Goal: Task Accomplishment & Management: Manage account settings

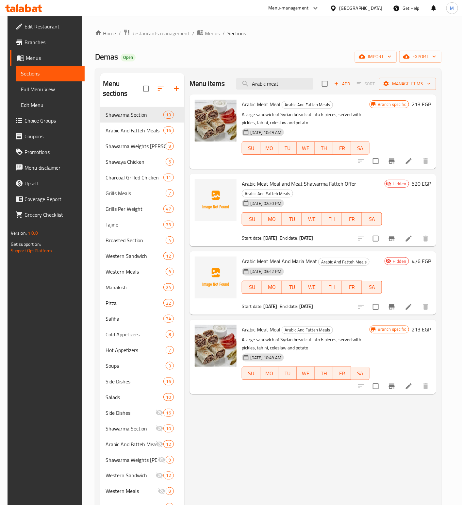
click at [37, 61] on span "Menus" at bounding box center [53, 58] width 54 height 8
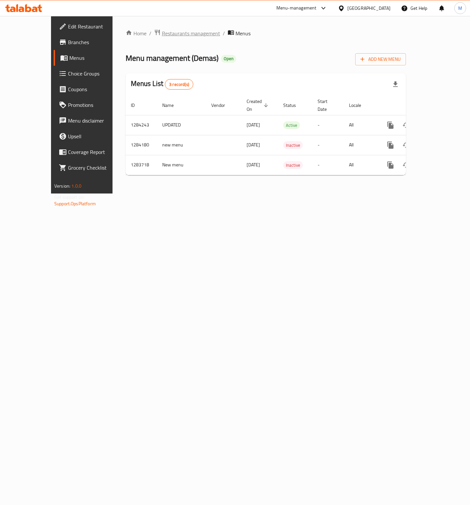
click at [162, 37] on span "Restaurants management" at bounding box center [191, 33] width 58 height 8
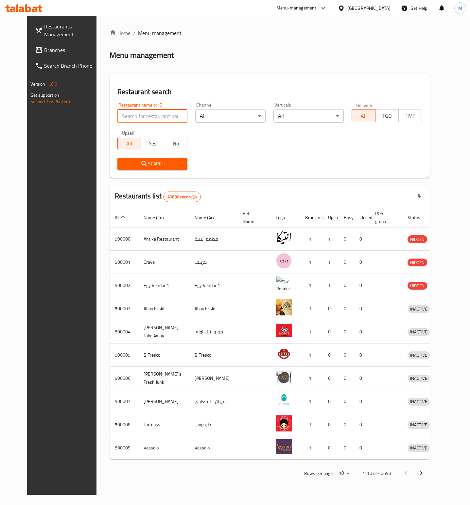
click at [129, 115] on input "search" at bounding box center [152, 115] width 70 height 13
click at [154, 106] on div "Restaurant name or ID Restaurant name or ID" at bounding box center [152, 113] width 70 height 20
click at [156, 114] on input "search" at bounding box center [152, 115] width 70 height 13
paste input "701793"
type input "701793"
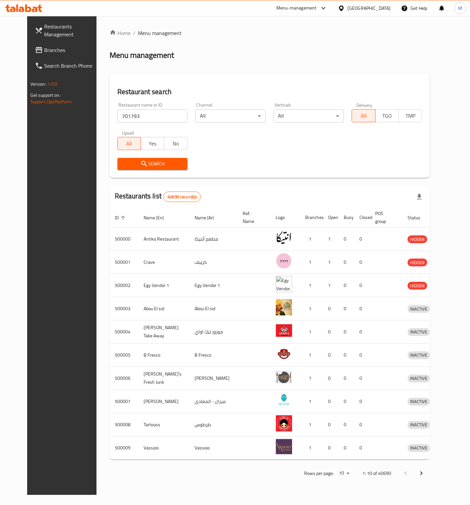
drag, startPoint x: 138, startPoint y: 172, endPoint x: 135, endPoint y: 168, distance: 4.9
click at [138, 171] on div "Search" at bounding box center [152, 164] width 78 height 20
click at [135, 168] on button "Search" at bounding box center [152, 164] width 70 height 12
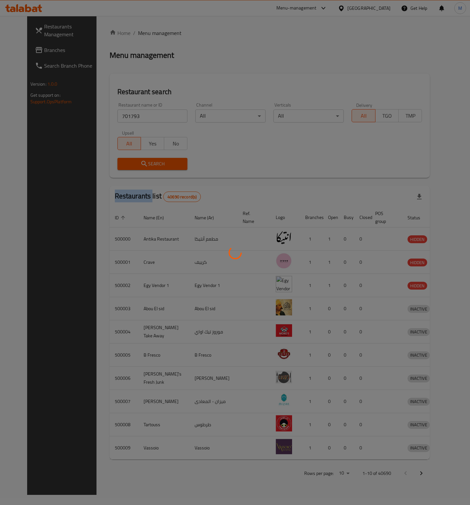
click at [133, 168] on div at bounding box center [235, 252] width 470 height 505
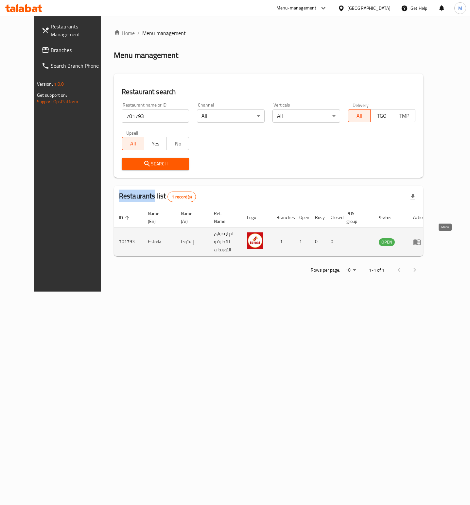
click at [421, 242] on icon "enhanced table" at bounding box center [417, 242] width 8 height 8
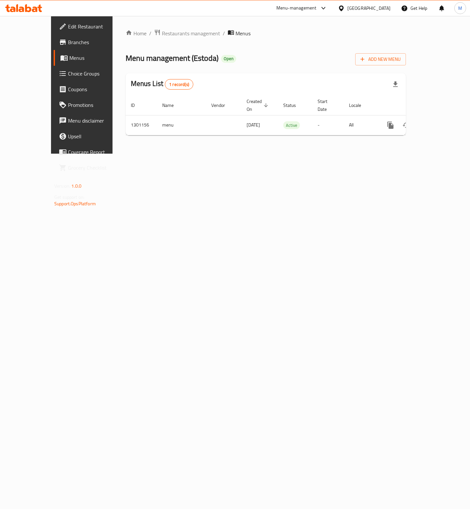
click at [316, 5] on div "Menu-management" at bounding box center [296, 8] width 40 height 8
click at [291, 88] on div "Restaurant-Management" at bounding box center [292, 87] width 51 height 7
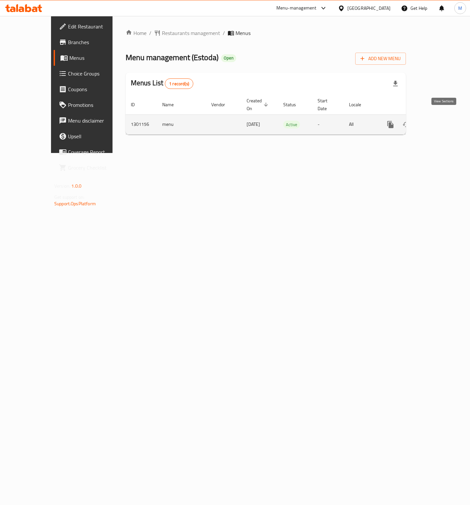
click at [441, 121] on icon "enhanced table" at bounding box center [437, 125] width 8 height 8
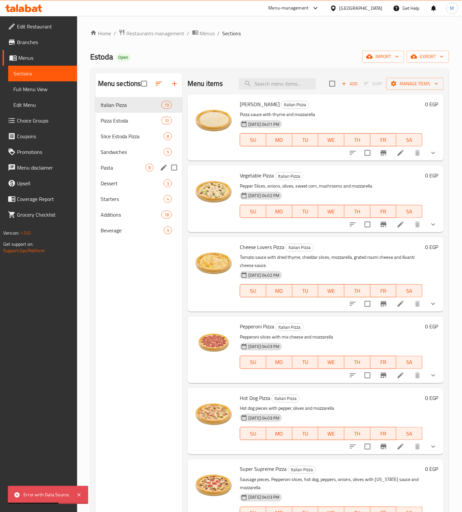
drag, startPoint x: 127, startPoint y: 170, endPoint x: 109, endPoint y: 164, distance: 19.2
click at [127, 170] on span "Pasta" at bounding box center [123, 168] width 45 height 8
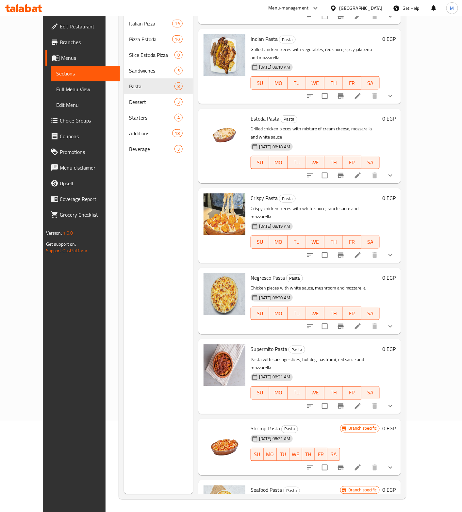
scroll to position [92, 0]
click at [394, 251] on icon "show more" at bounding box center [391, 255] width 8 height 8
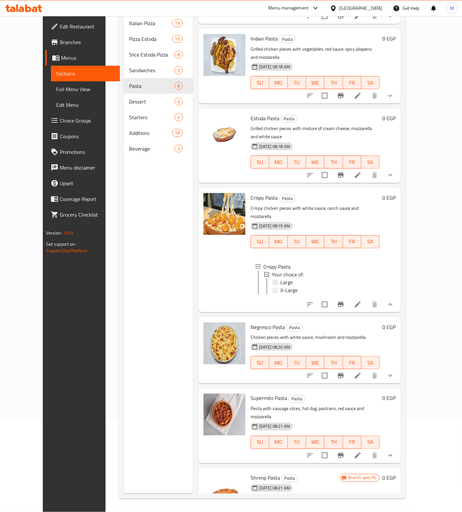
click at [124, 291] on div "Menu sections Italian Pizza 19 Pizza Estoda 10 Slice Estoda Pizza 8 Sandwiches …" at bounding box center [158, 238] width 69 height 512
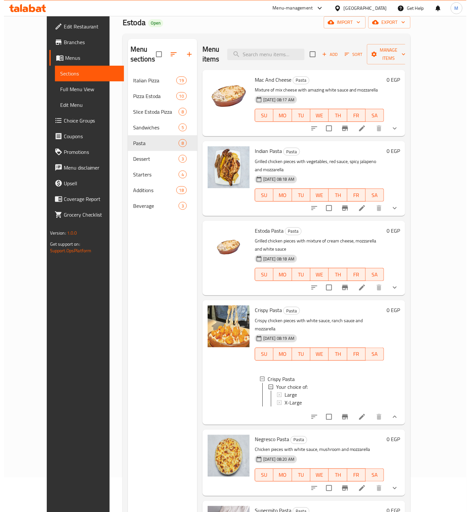
scroll to position [0, 0]
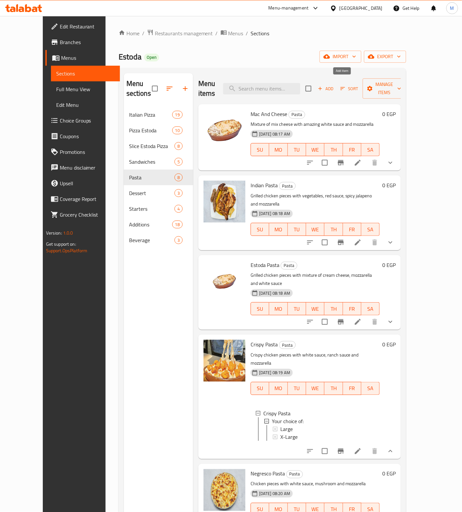
click at [335, 86] on span "Add" at bounding box center [326, 89] width 18 height 8
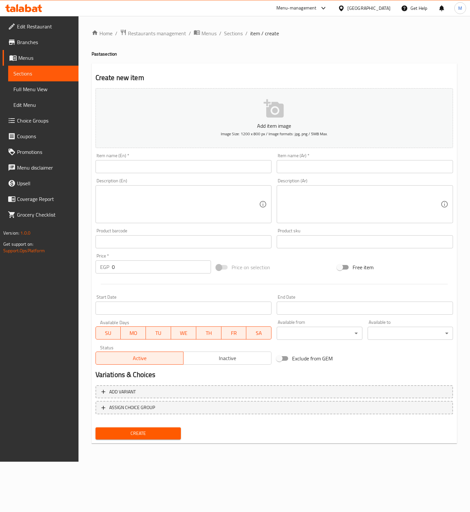
click at [223, 363] on span "Inactive" at bounding box center [227, 358] width 83 height 9
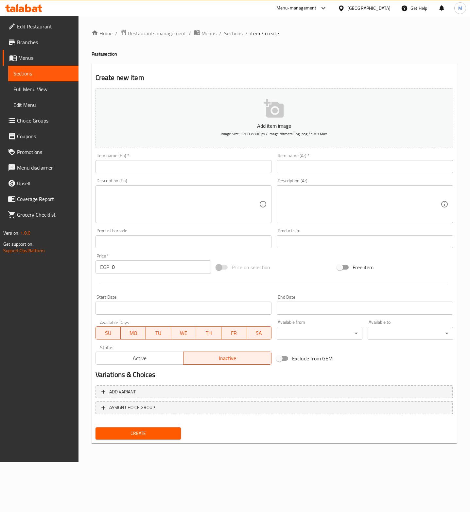
click at [149, 308] on input "Start Date" at bounding box center [183, 308] width 176 height 13
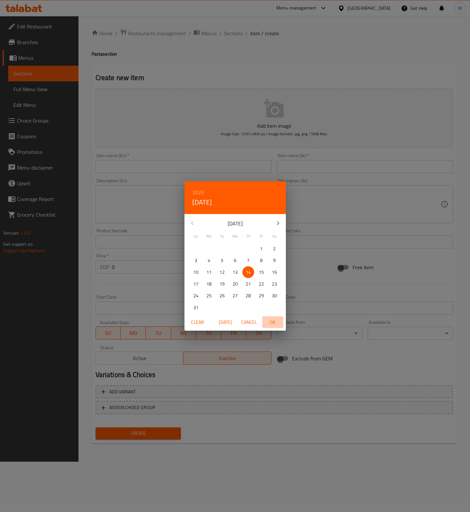
click at [272, 326] on span "OK" at bounding box center [273, 322] width 16 height 8
type input "[DATE]"
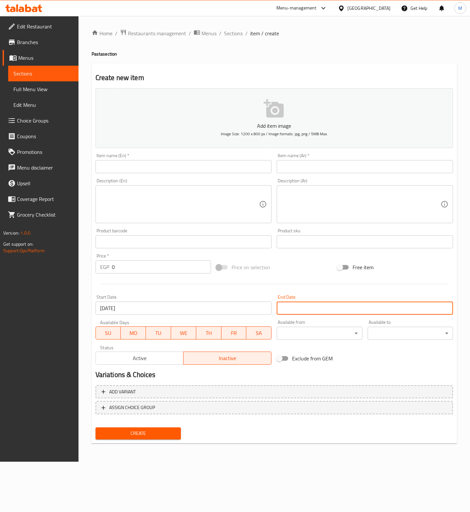
click at [318, 308] on input "Start Date" at bounding box center [364, 308] width 176 height 13
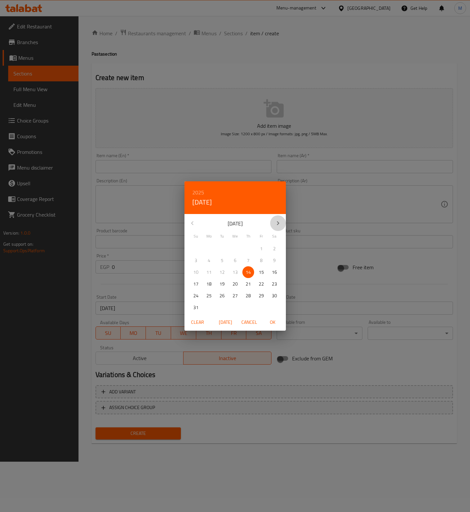
click at [277, 227] on button "button" at bounding box center [278, 223] width 16 height 16
click at [261, 296] on p "31" at bounding box center [260, 296] width 5 height 8
click at [272, 323] on span "OK" at bounding box center [273, 322] width 16 height 8
type input "[DATE]"
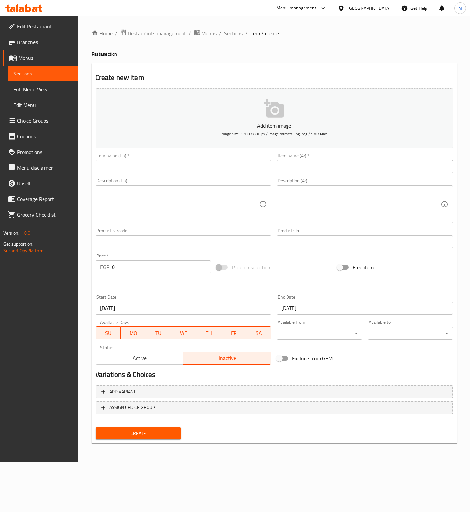
click at [338, 172] on input "text" at bounding box center [364, 166] width 176 height 13
type input "أ"
click at [398, 170] on input "اى باستا اكس لارج خضروات او مشروم" at bounding box center [364, 166] width 176 height 13
click at [413, 171] on input "اى باستا اكس لارج خضروات او مشروم معاها باستا لارج" at bounding box center [364, 166] width 176 height 13
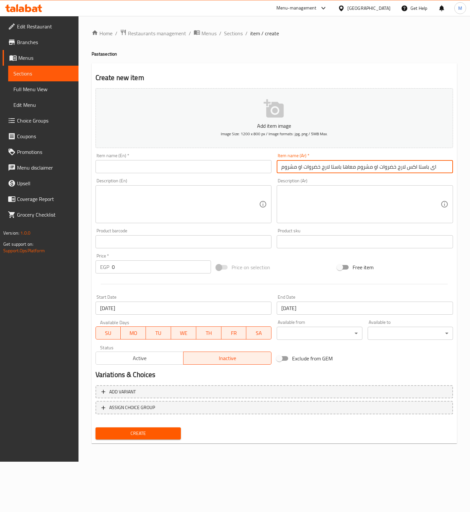
type input "اى باستا اكس لارج خضروات او مشروم معاها باستا لارج خضروات او مشروم"
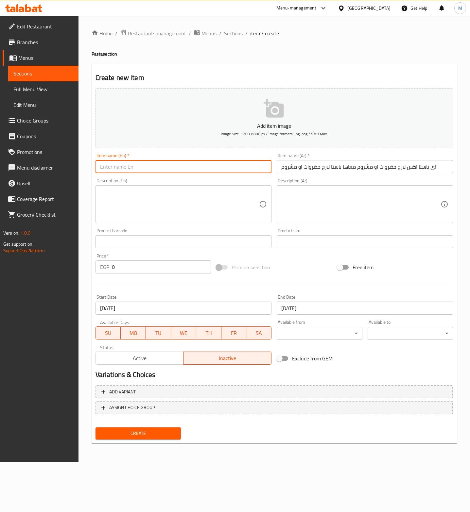
click at [193, 172] on input "text" at bounding box center [183, 166] width 176 height 13
click at [365, 167] on input "اى باستا اكس لارج خضروات او مشروم معاها باستا لارج خضروات او مشروم" at bounding box center [364, 166] width 176 height 13
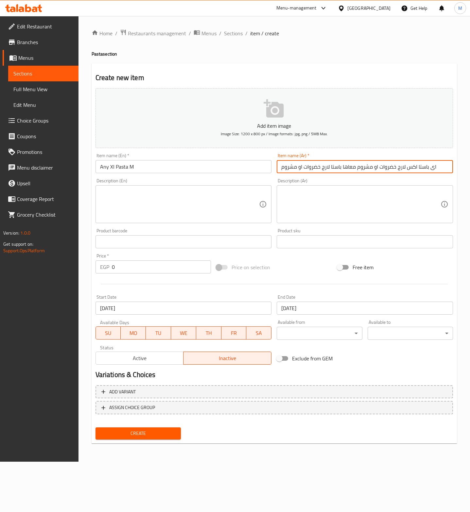
click at [365, 167] on input "اى باستا اكس لارج خضروات او مشروم معاها باستا لارج خضروات او مشروم" at bounding box center [364, 166] width 176 height 13
click at [180, 171] on input "Any Xl Pasta M" at bounding box center [183, 166] width 176 height 13
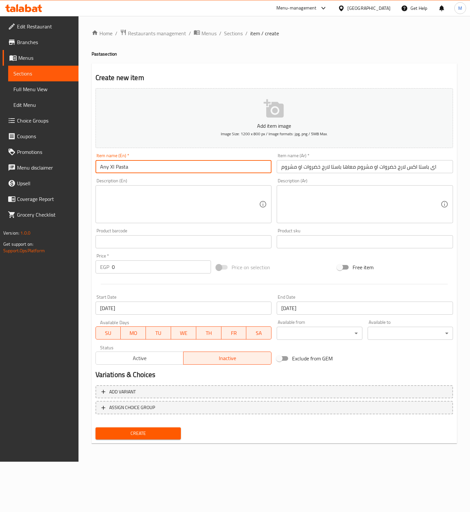
paste input "Mushroom"
click at [116, 168] on input "Any Xl Pasta Mushroom Or Vegetables With Any Large" at bounding box center [183, 166] width 176 height 13
click at [239, 165] on input "Any X Large Pasta Mushroom Or Vegetables With Any Large" at bounding box center [183, 166] width 176 height 13
click at [151, 169] on input "Any X Large Pasta Mushroom Or Vegetables With Any Large Pasta" at bounding box center [183, 166] width 176 height 13
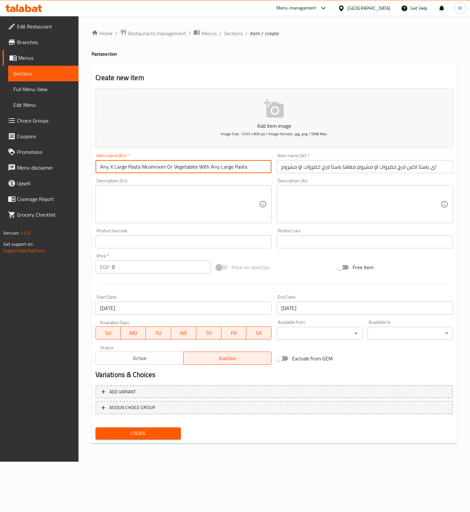
click at [251, 165] on input "Any X Large Pasta Mushroom Or Vegetables With Any Large Pasta" at bounding box center [183, 166] width 176 height 13
paste input "Mushroom"
drag, startPoint x: 162, startPoint y: 168, endPoint x: 194, endPoint y: 168, distance: 32.4
click at [194, 168] on input "Any X Large Pasta Mushroom Or Vegetables With Any Large Pasta Mushroom" at bounding box center [183, 166] width 176 height 13
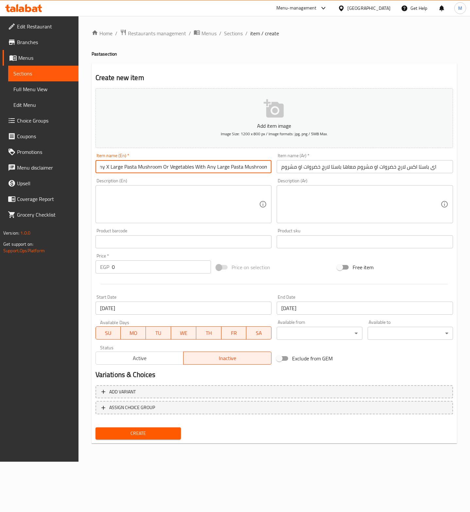
click at [267, 169] on input "Any X Large Pasta Mushroom Or Vegetables With Any Large Pasta Mushroom" at bounding box center [183, 166] width 176 height 13
paste input "Or Vegetables"
type input "Any X Large Pasta Mushroom Or Vegetables With Any Large Pasta Mushroom Or Veget…"
click at [137, 269] on input "0" at bounding box center [161, 266] width 99 height 13
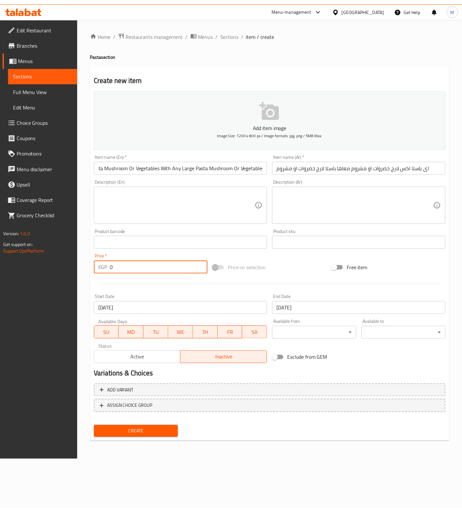
scroll to position [0, 0]
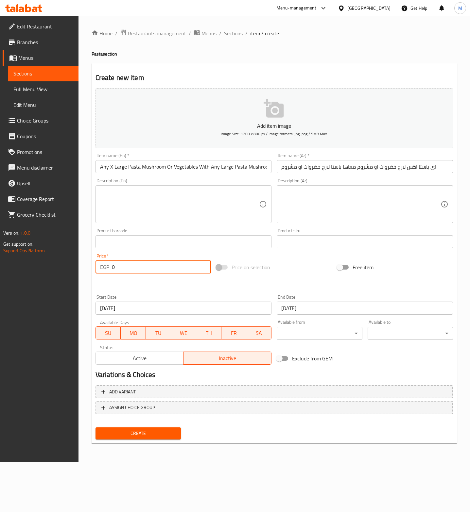
click at [137, 269] on input "0" at bounding box center [161, 266] width 99 height 13
type input "375"
drag, startPoint x: 325, startPoint y: 272, endPoint x: 288, endPoint y: 267, distance: 37.2
click at [312, 272] on div "Price on selection" at bounding box center [273, 267] width 121 height 18
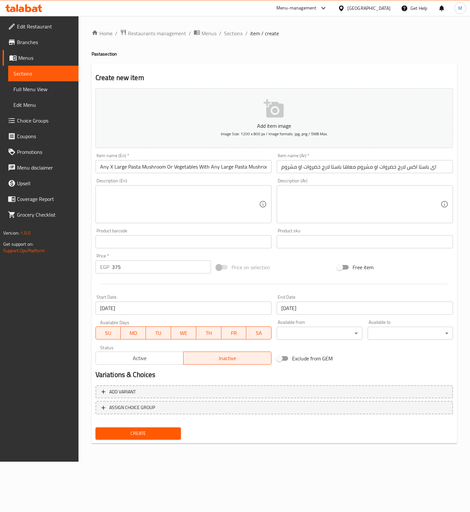
drag, startPoint x: 177, startPoint y: 175, endPoint x: 175, endPoint y: 169, distance: 7.1
click at [177, 174] on div "Item name (En)   * Any X Large Pasta Mushroom Or Vegetables With Any Large Past…" at bounding box center [183, 163] width 181 height 25
click at [175, 168] on input "Any X Large Pasta Mushroom Or Vegetables With Any Large Pasta Mushroom Or Veget…" at bounding box center [183, 166] width 176 height 13
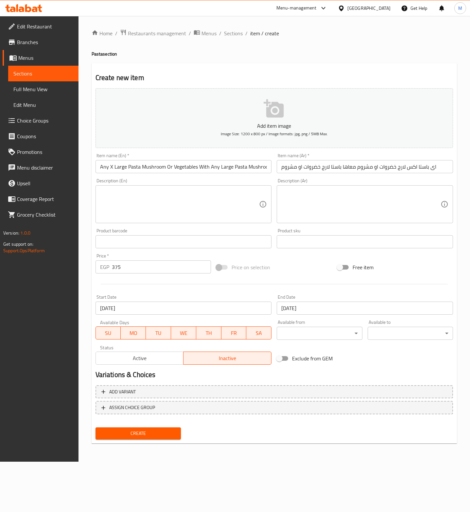
click at [302, 259] on div "Price on selection" at bounding box center [273, 267] width 121 height 18
click at [145, 438] on button "Create" at bounding box center [137, 433] width 85 height 12
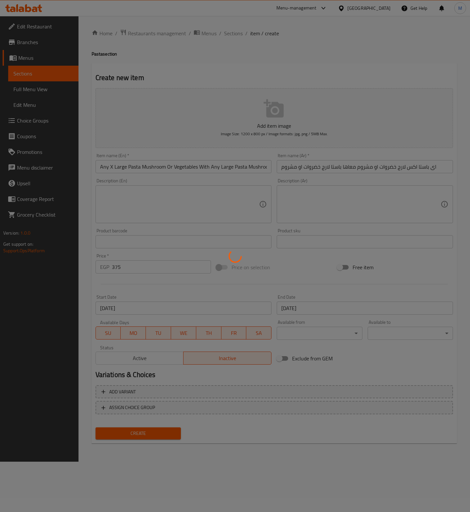
type input "0"
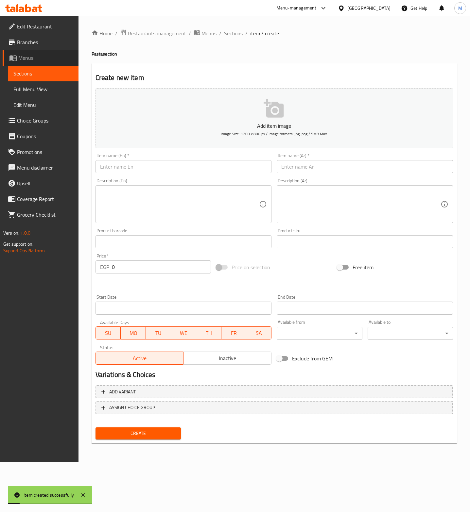
click at [28, 59] on span "Menus" at bounding box center [45, 58] width 55 height 8
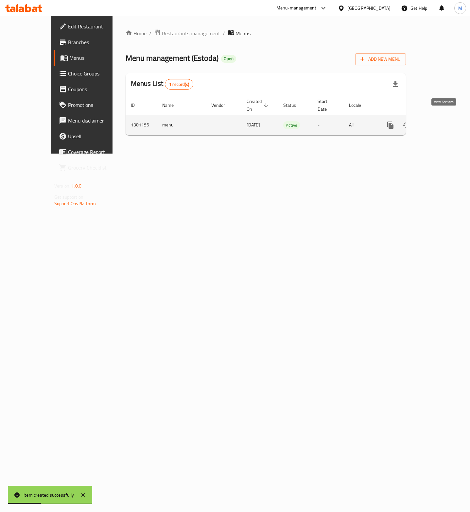
click at [444, 122] on link "enhanced table" at bounding box center [437, 125] width 16 height 16
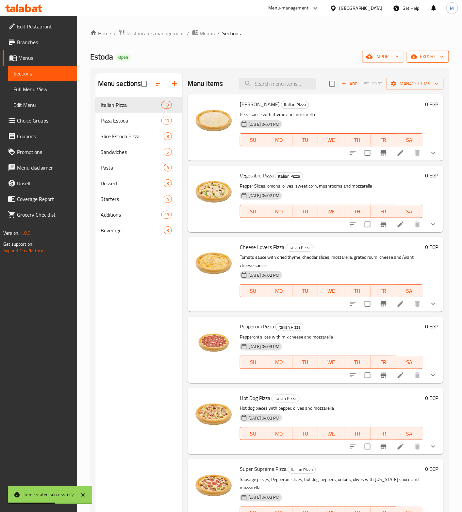
click at [426, 54] on span "export" at bounding box center [428, 57] width 32 height 8
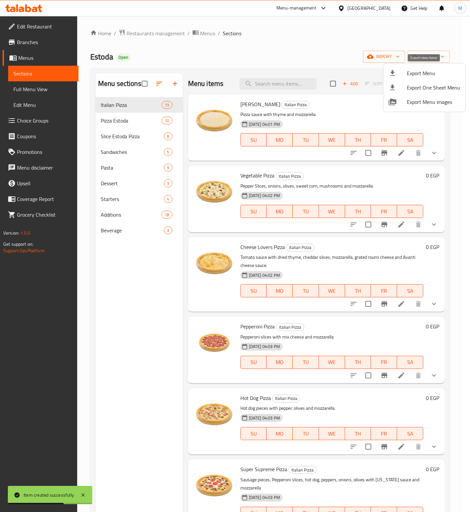
click at [423, 74] on span "Export Menu" at bounding box center [433, 73] width 53 height 8
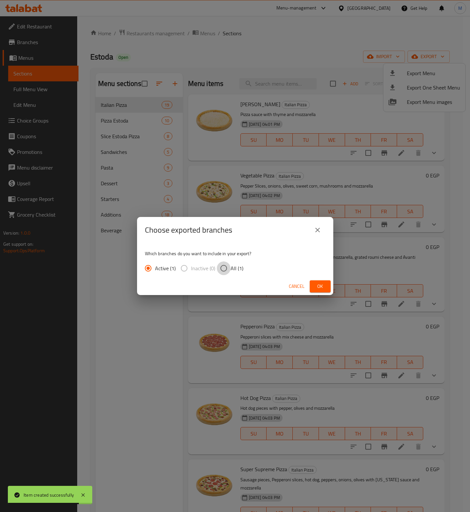
click at [221, 272] on input "All (1)" at bounding box center [224, 268] width 14 height 14
radio input "true"
click at [316, 288] on span "Ok" at bounding box center [320, 286] width 10 height 8
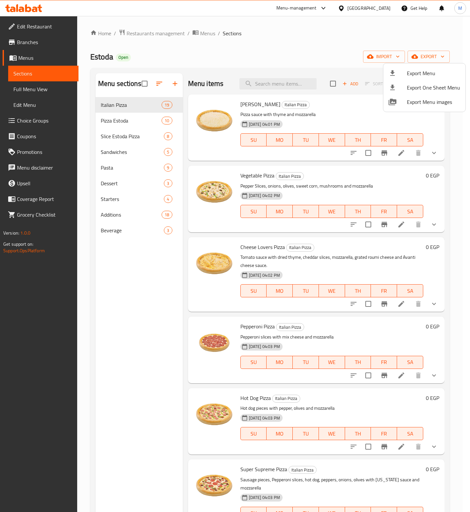
click at [142, 303] on div at bounding box center [235, 256] width 470 height 512
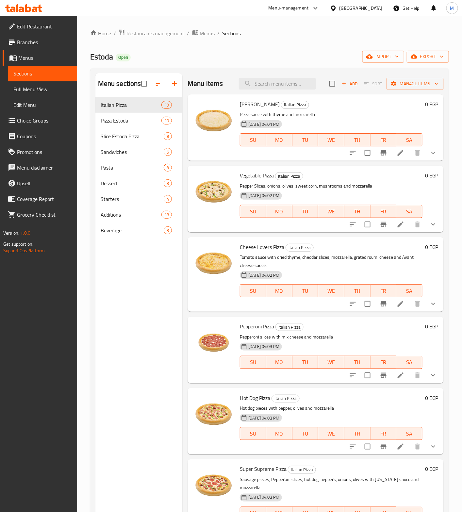
click at [104, 55] on span "Estoda" at bounding box center [101, 56] width 23 height 15
copy span "Estoda"
click at [116, 168] on span "Pasta" at bounding box center [132, 168] width 63 height 8
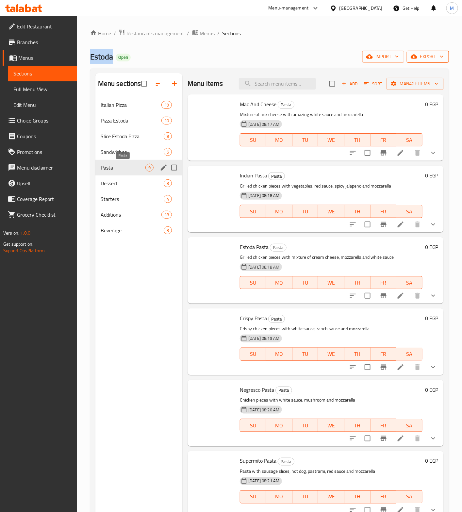
click at [432, 58] on span "export" at bounding box center [428, 57] width 32 height 8
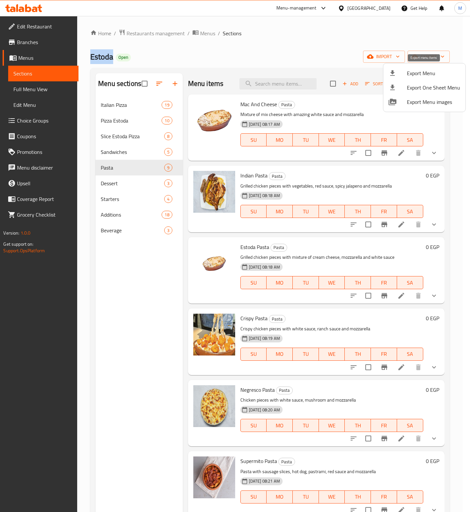
click at [410, 75] on span "Export Menu" at bounding box center [433, 73] width 53 height 8
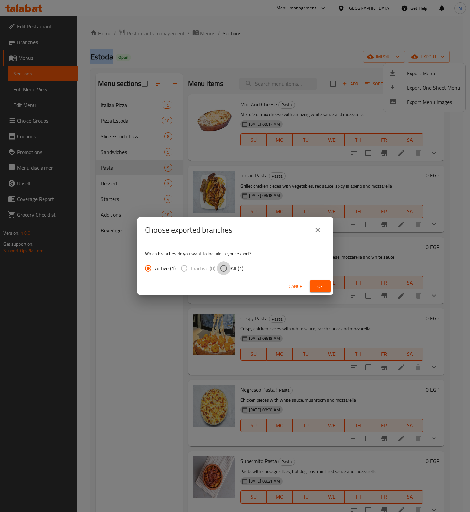
click at [221, 271] on input "All (1)" at bounding box center [224, 268] width 14 height 14
radio input "true"
click at [319, 291] on button "Ok" at bounding box center [319, 286] width 21 height 12
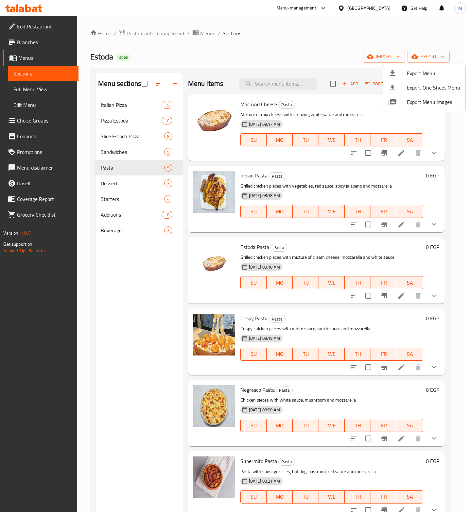
click at [290, 76] on div at bounding box center [235, 256] width 470 height 512
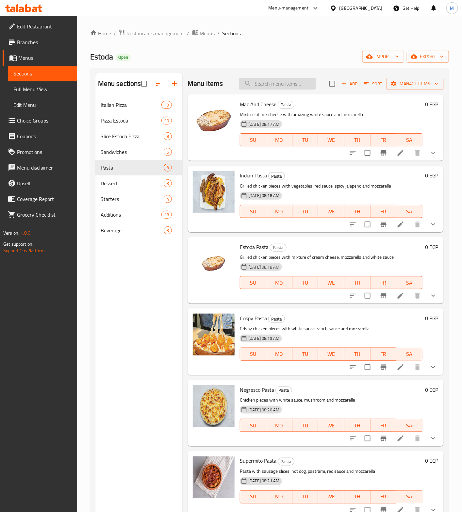
drag, startPoint x: 289, startPoint y: 82, endPoint x: 289, endPoint y: 87, distance: 4.2
click at [289, 84] on input "search" at bounding box center [277, 83] width 77 height 11
paste input "أي بيتزا ايطالي لارج(ما عدا الجمبري و السي فود) معاها بيتزا ايطالي وسط من اختيا…"
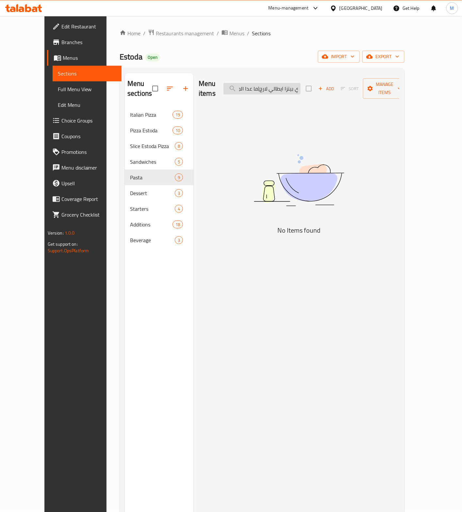
click at [285, 88] on input "أي بيتزا ايطالي لارج(ما عدا الجمبري و السي فود) معاها بيتزا ايطالي وسط من اختيا…" at bounding box center [262, 88] width 77 height 11
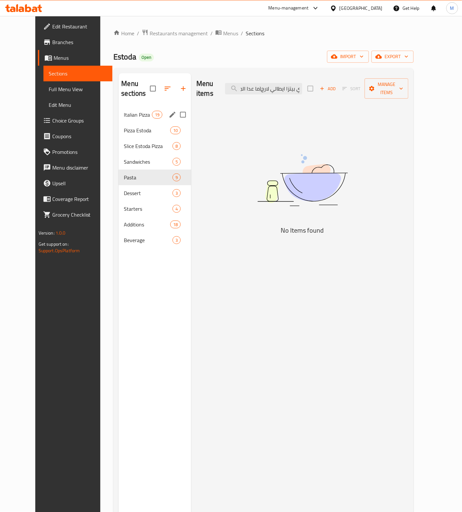
type input "أي بيتزا ايطالي لارج(ما عدا الجمبري و السي فود) معاها بيتزا ايطالي وسط من اختيا…"
click at [128, 111] on span "Italian Pizza" at bounding box center [138, 115] width 28 height 8
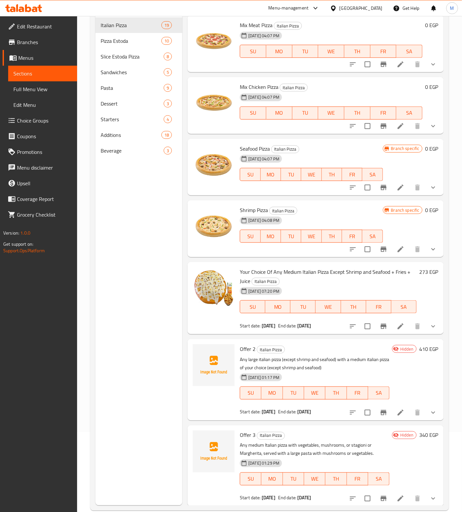
scroll to position [92, 0]
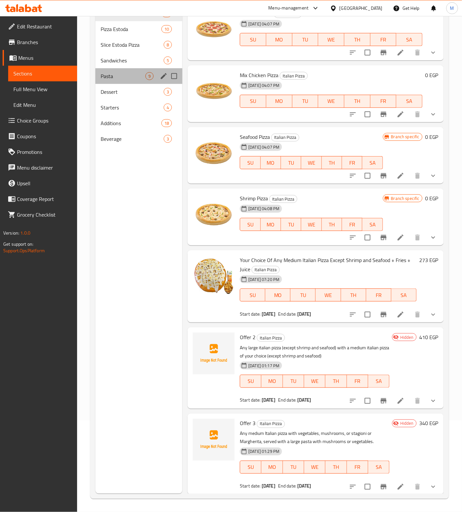
click at [115, 80] on div "Pasta 9" at bounding box center [138, 76] width 87 height 16
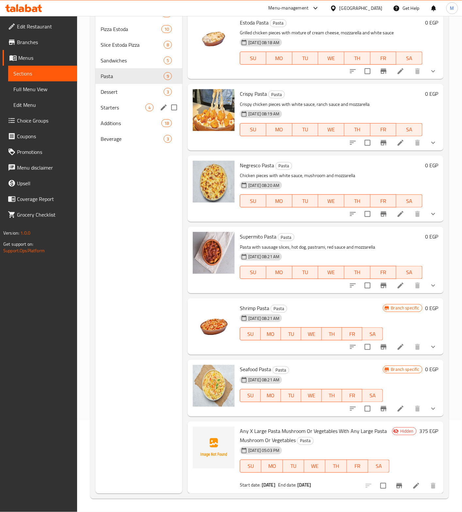
scroll to position [133, 0]
click at [414, 488] on li at bounding box center [416, 486] width 18 height 12
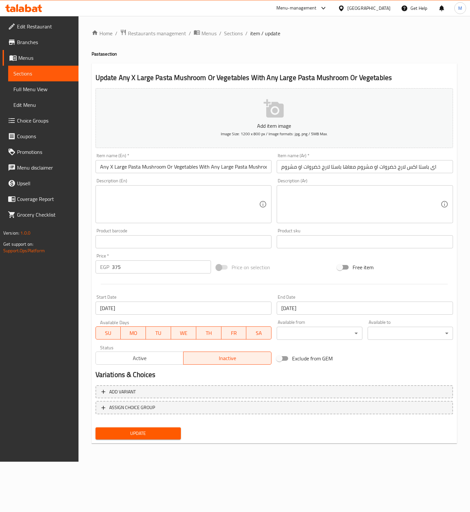
click at [135, 166] on input "Any X Large Pasta Mushroom Or Vegetables With Any Large Pasta Mushroom Or Veget…" at bounding box center [183, 166] width 176 height 13
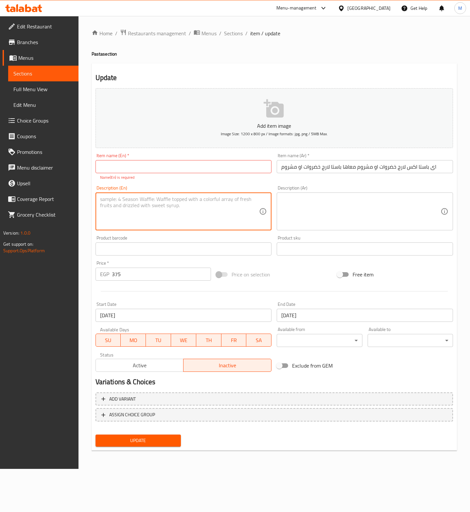
click at [135, 200] on textarea at bounding box center [179, 211] width 159 height 31
paste textarea "Any X Large Pasta Mushroom Or Vegetables With Any Large Pasta Mushroom Or Veget…"
type textarea "Any X Large Pasta Mushroom Or Vegetables With Any Large Pasta Mushroom Or Veget…"
click at [312, 161] on input "اى باستا اكس لارج خضروات او مشروم معاها باستا لارج خضروات او مشروم" at bounding box center [364, 166] width 176 height 13
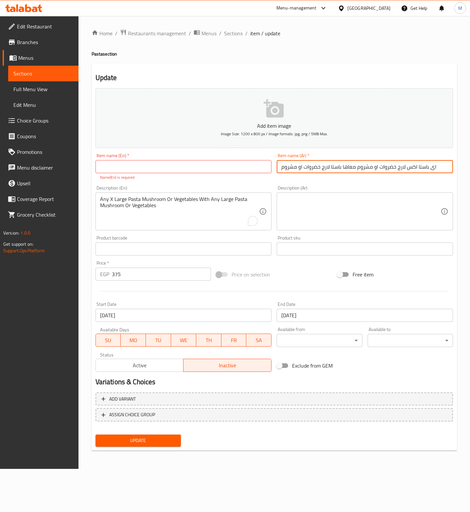
click at [315, 166] on input "اى باستا اكس لارج خضروات او مشروم معاها باستا لارج خضروات او مشروم" at bounding box center [364, 166] width 176 height 13
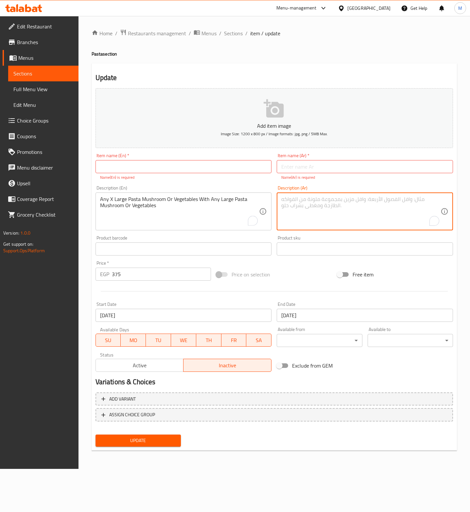
click at [347, 203] on textarea "To enrich screen reader interactions, please activate Accessibility in Grammarl…" at bounding box center [360, 211] width 159 height 31
paste textarea "اى باستا اكس لارج خضروات او مشروم معاها باستا لارج خضروات او مشروم"
type textarea "اى باستا اكس لارج خضروات او مشروم معاها باستا لارج خضروات او مشروم"
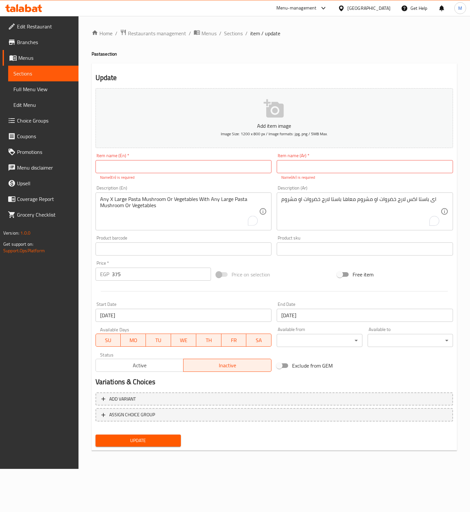
drag, startPoint x: 179, startPoint y: 158, endPoint x: 176, endPoint y: 165, distance: 7.7
click at [178, 158] on div "Item name (En)   * Item name (En) * Name(En) is required" at bounding box center [183, 166] width 176 height 27
click at [175, 167] on input "text" at bounding box center [183, 166] width 176 height 13
type input "Offer 4"
click at [348, 168] on input "text" at bounding box center [364, 166] width 176 height 13
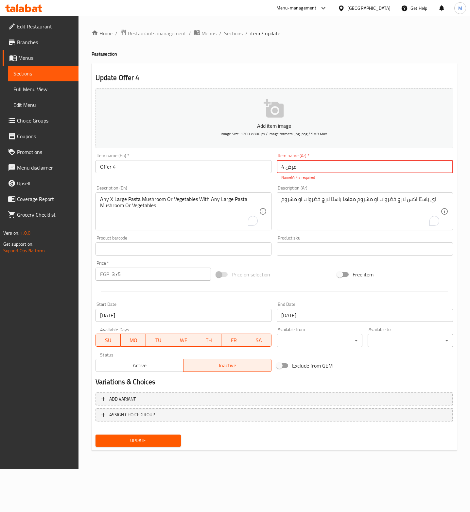
type input "عرض 4"
drag, startPoint x: 293, startPoint y: 264, endPoint x: 284, endPoint y: 306, distance: 42.8
click at [291, 264] on div "Add item image Image Size: 1200 x 800 px / Image formats: jpg, png / 5MB Max. I…" at bounding box center [274, 230] width 362 height 289
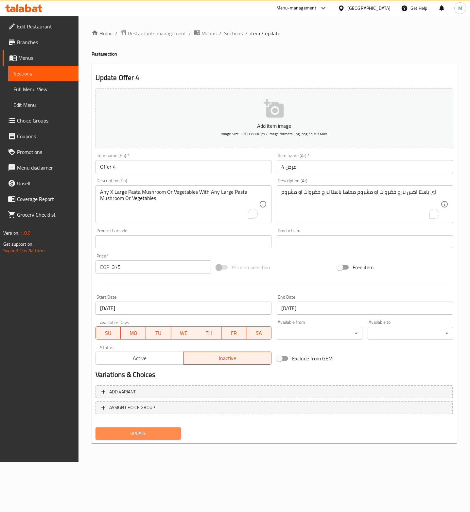
click at [146, 428] on button "Update" at bounding box center [137, 433] width 85 height 12
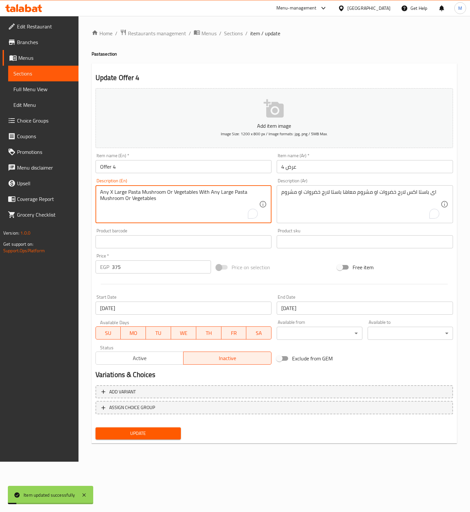
click at [139, 196] on textarea "Any X Large Pasta Mushroom Or Vegetables With Any Large Pasta Mushroom Or Veget…" at bounding box center [179, 204] width 159 height 31
type textarea "Any x large pasta mushroom or vegetables with any large pasta mushroom or veget…"
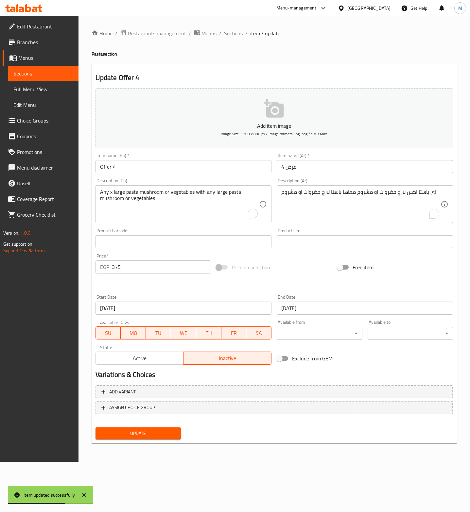
drag, startPoint x: 274, startPoint y: 460, endPoint x: 208, endPoint y: 439, distance: 68.8
click at [262, 460] on div "Home / Restaurants management / Menus / Sections / item / update Pasta section …" at bounding box center [273, 239] width 391 height 446
click at [154, 430] on span "Update" at bounding box center [138, 433] width 75 height 8
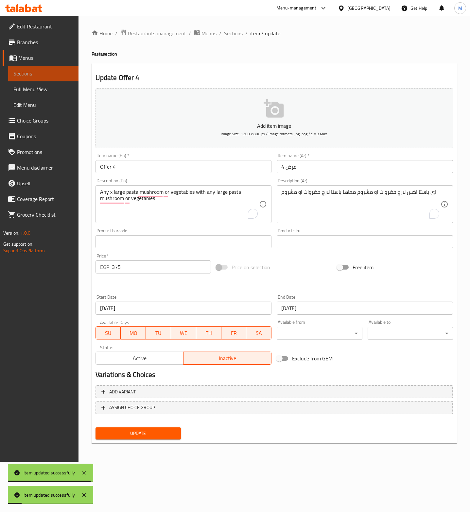
click at [39, 75] on span "Sections" at bounding box center [43, 74] width 60 height 8
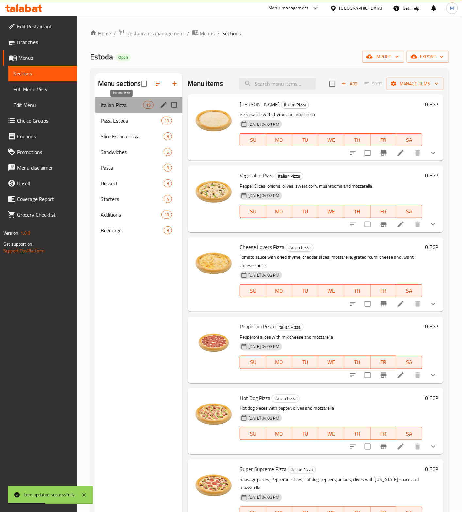
click at [119, 104] on span "Italian Pizza" at bounding box center [122, 105] width 42 height 8
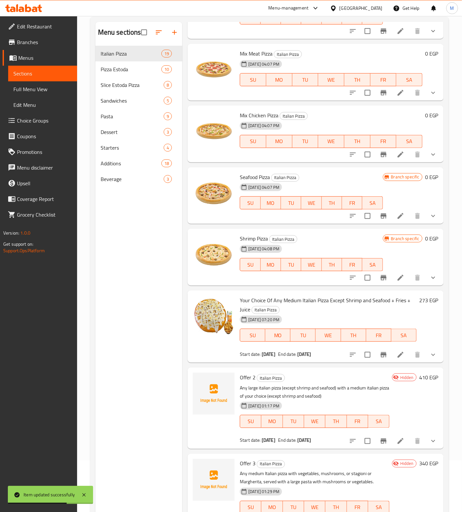
scroll to position [92, 0]
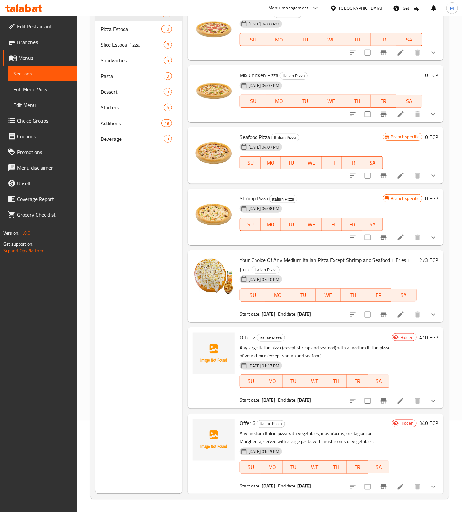
click at [246, 335] on span "Offer 2" at bounding box center [248, 337] width 16 height 10
copy h6 "Offer 2"
click at [246, 337] on span "Offer 2" at bounding box center [248, 337] width 16 height 10
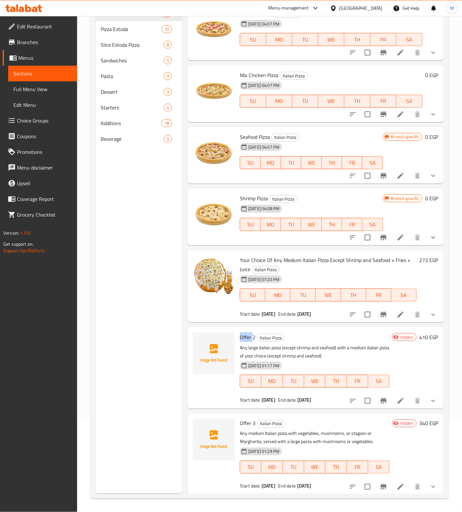
click at [246, 337] on span "Offer 2" at bounding box center [248, 337] width 16 height 10
click at [244, 335] on span "Offer 2" at bounding box center [248, 337] width 16 height 10
click at [245, 335] on span "Offer 2" at bounding box center [248, 337] width 16 height 10
click at [254, 341] on span "Offer 2" at bounding box center [248, 337] width 16 height 10
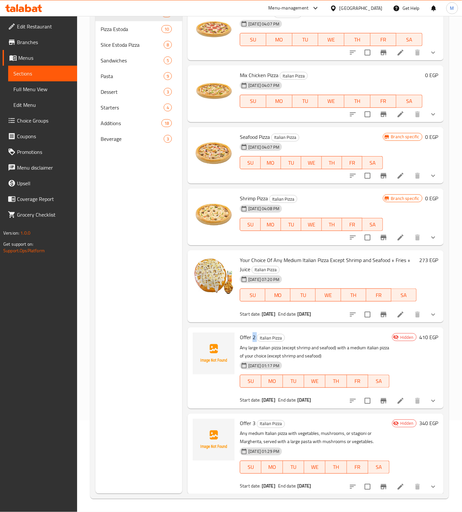
click at [253, 341] on span "Offer 2" at bounding box center [248, 337] width 16 height 10
copy h6 "Offer 2"
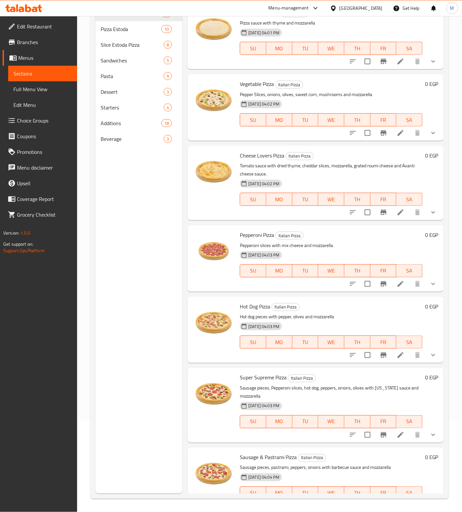
scroll to position [0, 0]
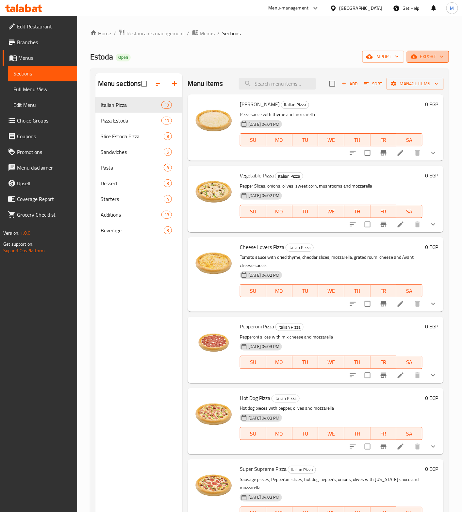
click at [432, 55] on span "export" at bounding box center [428, 57] width 32 height 8
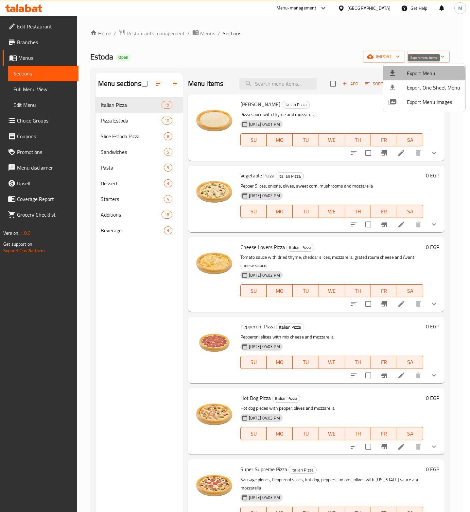
click at [421, 75] on span "Export Menu" at bounding box center [433, 73] width 53 height 8
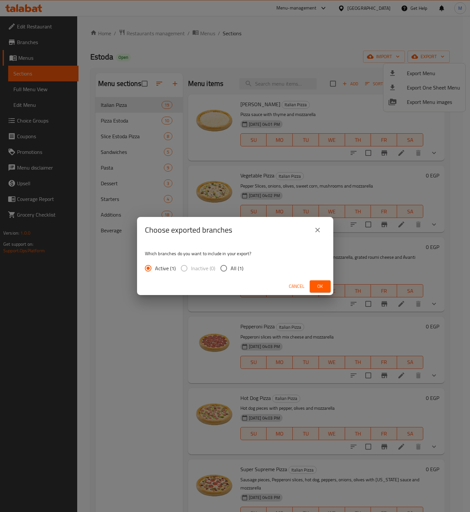
click at [227, 270] on input "All (1)" at bounding box center [224, 268] width 14 height 14
radio input "true"
click at [322, 285] on span "Ok" at bounding box center [320, 286] width 10 height 8
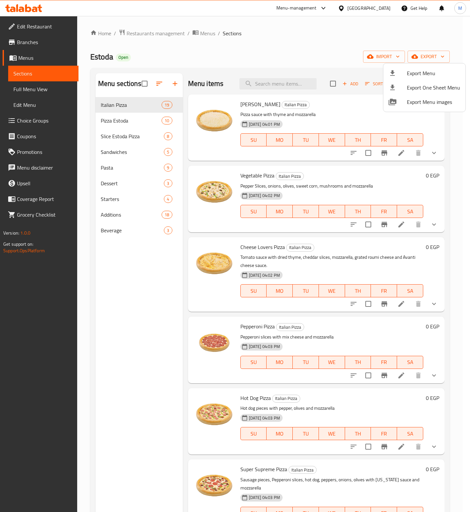
click at [32, 69] on div at bounding box center [235, 256] width 470 height 512
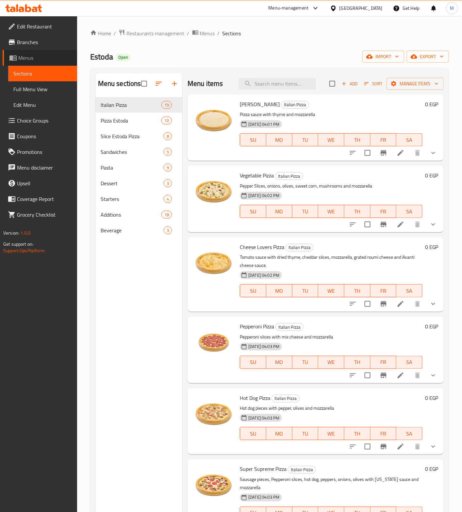
click at [30, 60] on span "Menus" at bounding box center [45, 58] width 54 height 8
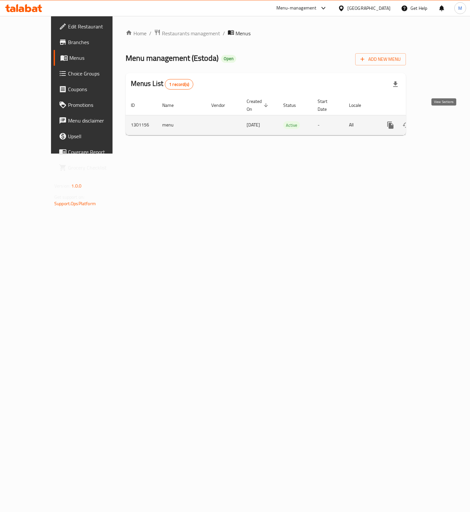
click at [439, 121] on icon "enhanced table" at bounding box center [437, 125] width 8 height 8
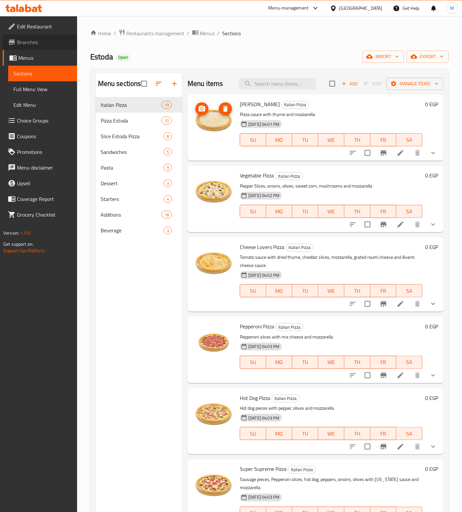
click at [36, 44] on span "Branches" at bounding box center [44, 42] width 55 height 8
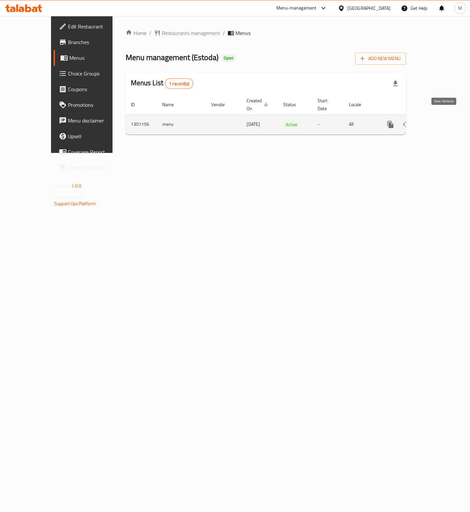
click at [441, 121] on icon "enhanced table" at bounding box center [437, 125] width 8 height 8
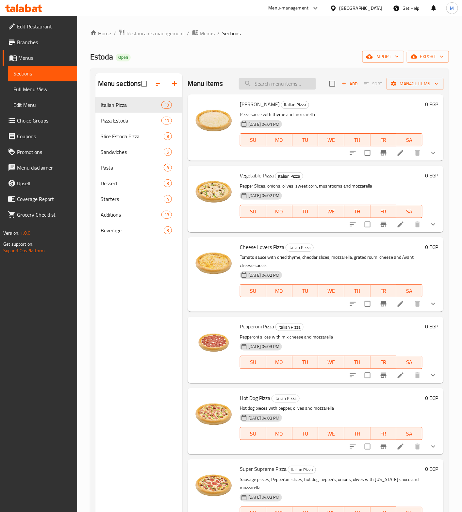
click at [280, 85] on input "search" at bounding box center [277, 83] width 77 height 11
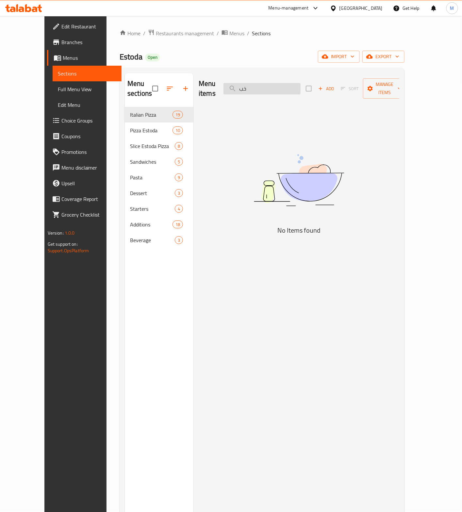
type input "خ"
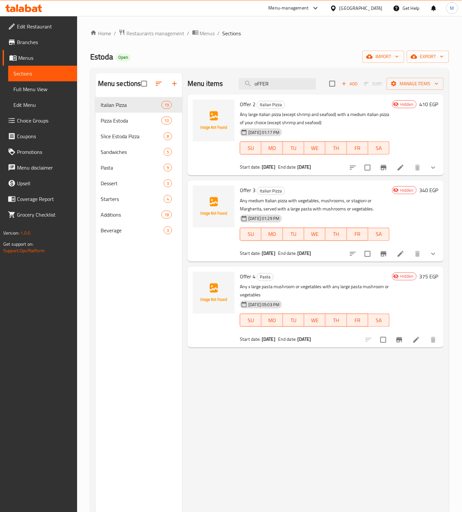
type input "oFFER"
click at [440, 169] on button "show more" at bounding box center [433, 168] width 16 height 16
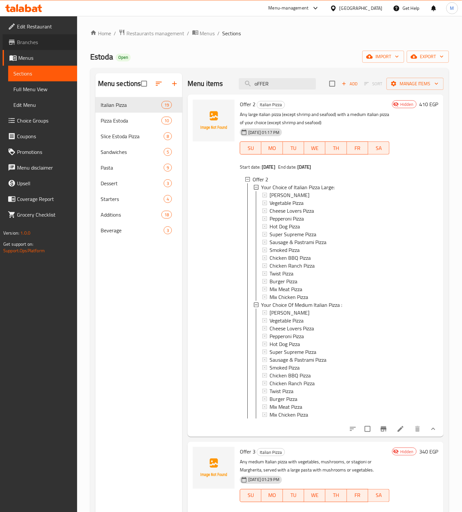
click at [28, 43] on span "Branches" at bounding box center [44, 42] width 55 height 8
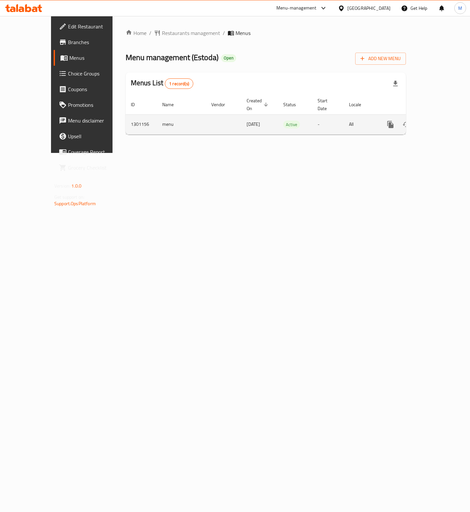
click at [450, 116] on td "enhanced table" at bounding box center [413, 124] width 73 height 20
click at [441, 121] on icon "enhanced table" at bounding box center [437, 125] width 8 height 8
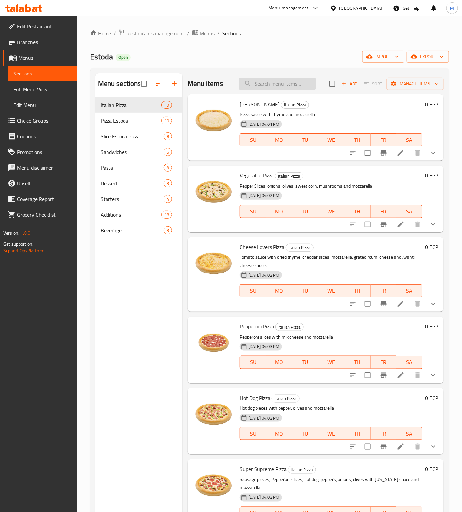
click at [266, 80] on input "search" at bounding box center [277, 83] width 77 height 11
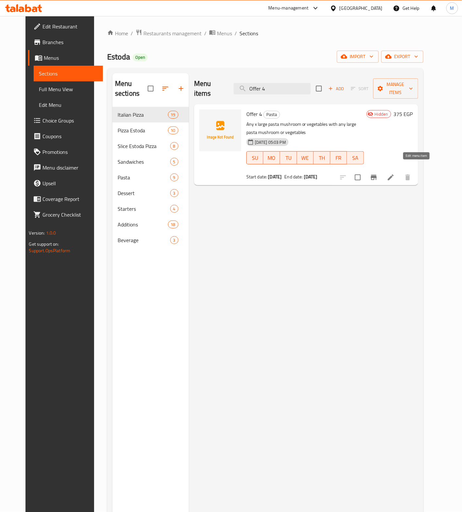
type input "Offer 4"
click at [395, 174] on icon at bounding box center [391, 178] width 8 height 8
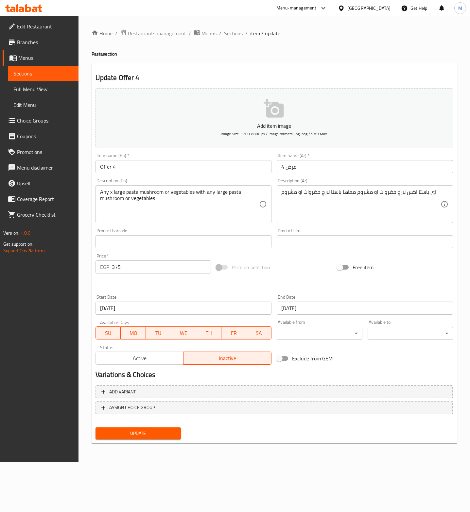
click at [31, 75] on span "Sections" at bounding box center [43, 74] width 60 height 8
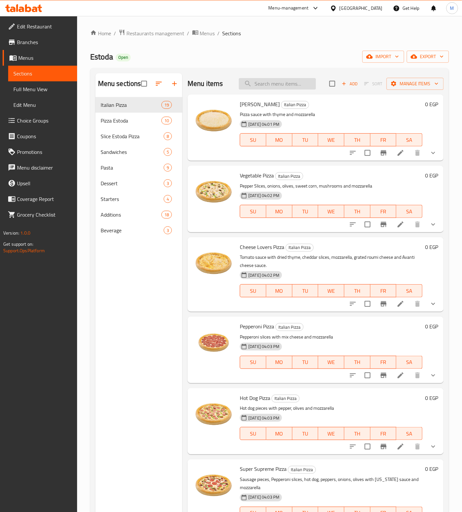
click at [260, 89] on input "search" at bounding box center [277, 83] width 77 height 11
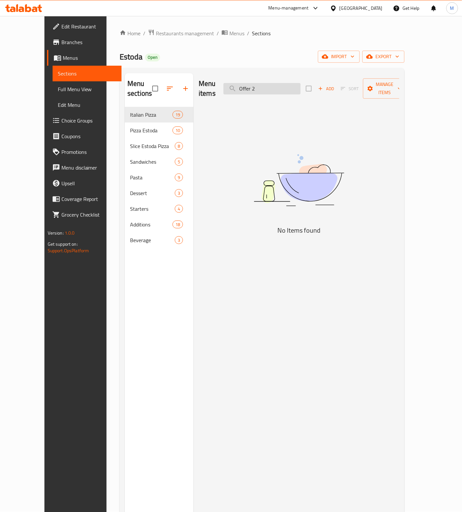
drag, startPoint x: 249, startPoint y: 86, endPoint x: 257, endPoint y: 87, distance: 7.9
click at [256, 87] on input "Offer 2" at bounding box center [262, 88] width 77 height 11
click at [284, 84] on input "Offer 2" at bounding box center [262, 88] width 77 height 11
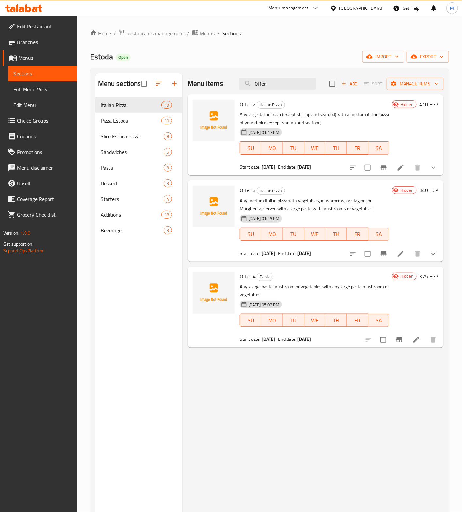
type input "Offer"
click at [247, 278] on span "Offer 4" at bounding box center [248, 277] width 16 height 10
click at [31, 45] on span "Branches" at bounding box center [44, 42] width 55 height 8
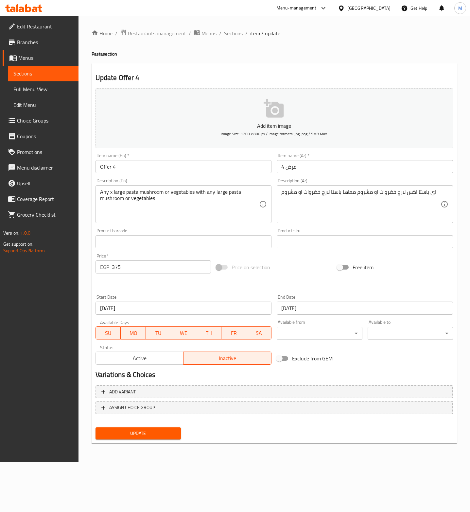
click at [38, 123] on span "Choice Groups" at bounding box center [45, 121] width 56 height 8
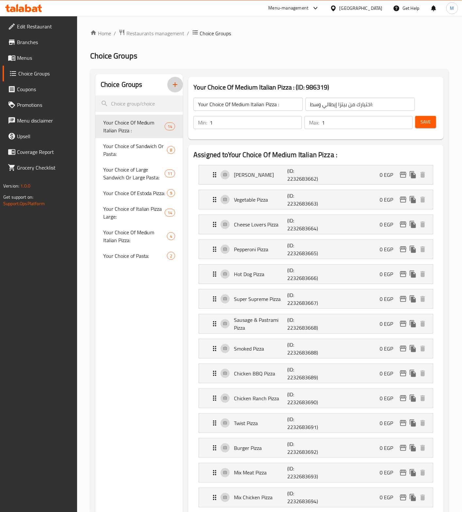
click at [172, 87] on icon "button" at bounding box center [175, 85] width 8 height 8
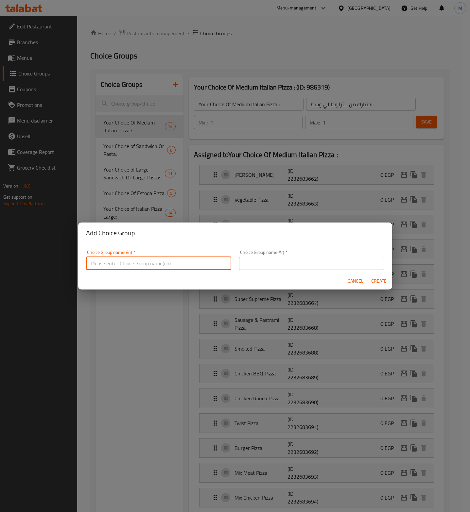
click at [130, 266] on input "text" at bounding box center [158, 263] width 145 height 13
type input "غ"
type input "Your Choice Of X Large Pasta :-"
click at [299, 260] on input "text" at bounding box center [311, 263] width 145 height 13
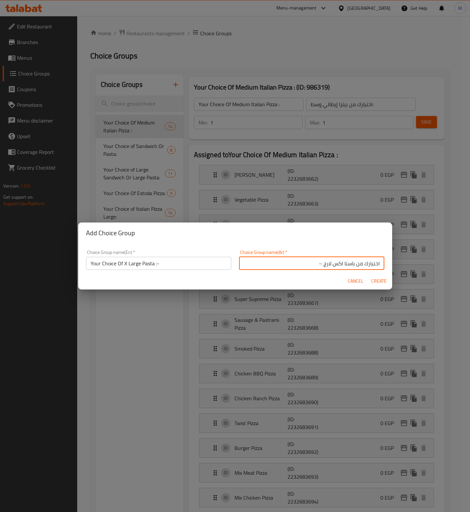
type input "اختيارك من باستا اكس لارج :-"
click at [373, 281] on span "Create" at bounding box center [379, 281] width 16 height 8
type input "Your Choice Of X Large Pasta :-"
type input "اختيارك من باستا اكس لارج :-"
type input "0"
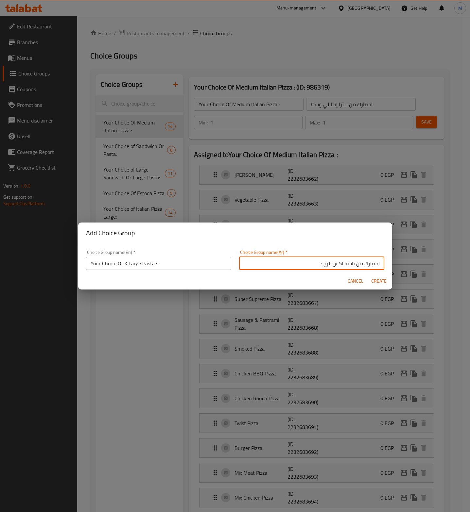
type input "0"
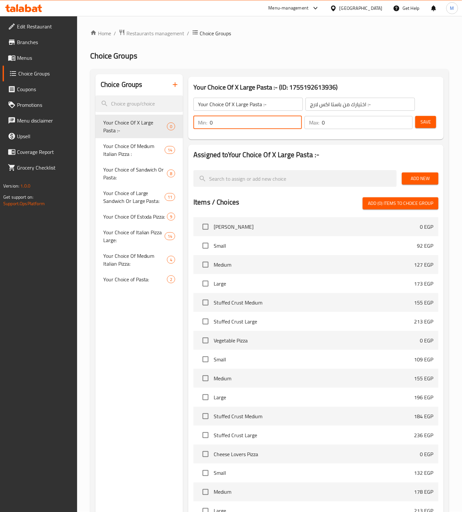
click at [297, 121] on input "0" at bounding box center [256, 122] width 92 height 13
type input "1"
click at [295, 119] on input "1" at bounding box center [256, 122] width 92 height 13
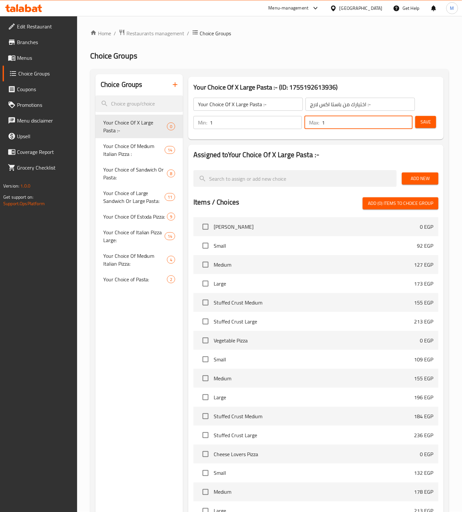
type input "1"
click at [404, 120] on input "1" at bounding box center [367, 122] width 91 height 13
click at [427, 120] on span "Save" at bounding box center [426, 122] width 10 height 8
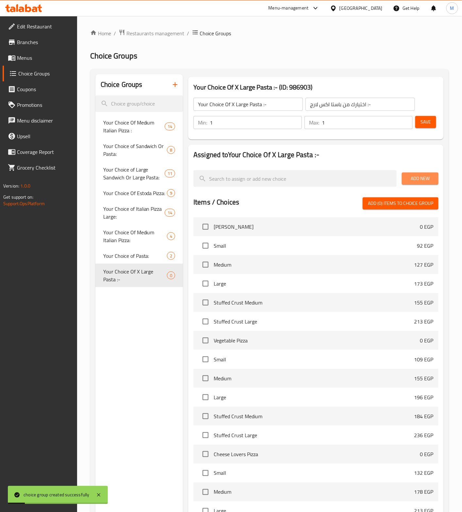
click at [418, 178] on span "Add New" at bounding box center [420, 179] width 26 height 8
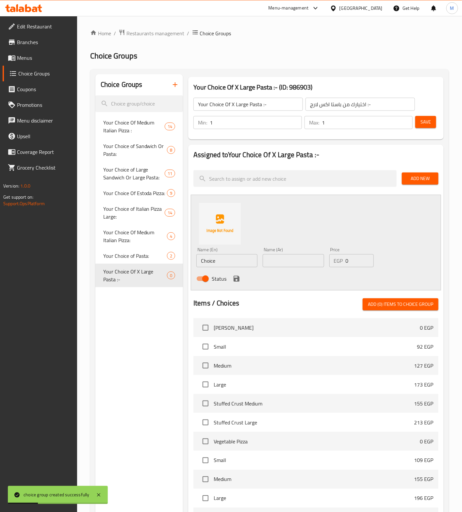
click at [232, 262] on input "Choice" at bounding box center [226, 260] width 61 height 13
click at [231, 261] on input "Choice" at bounding box center [226, 260] width 61 height 13
type input "Mushroom"
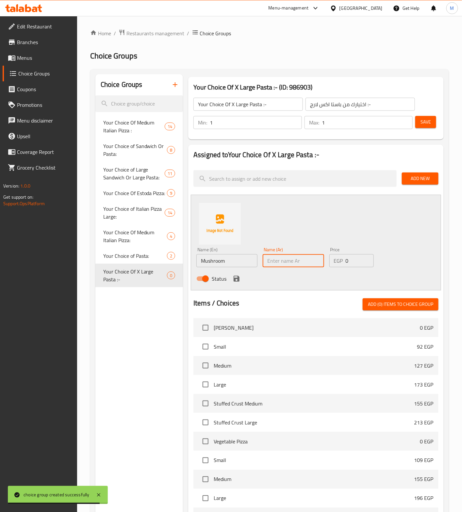
click at [270, 265] on input "text" at bounding box center [293, 260] width 61 height 13
type input "مشروم"
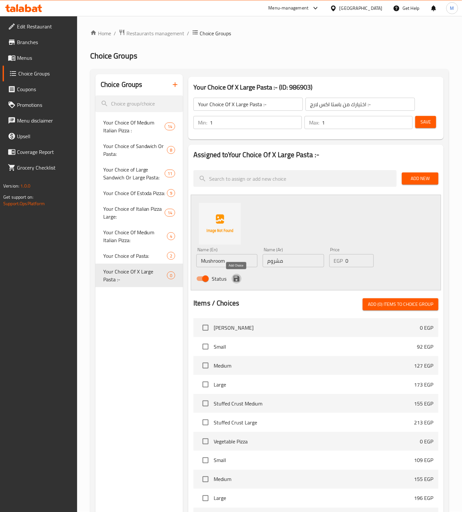
click at [234, 279] on icon "save" at bounding box center [237, 279] width 6 height 6
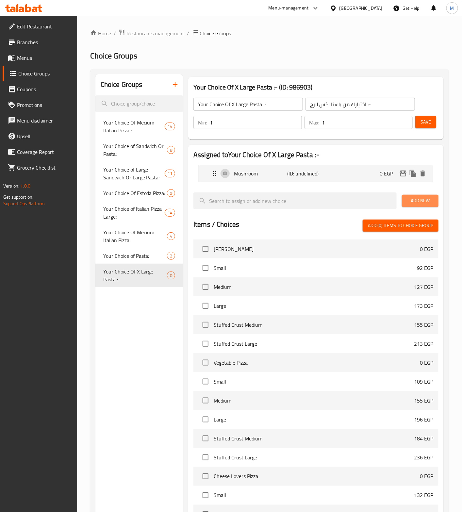
click at [427, 200] on span "Add New" at bounding box center [420, 201] width 26 height 8
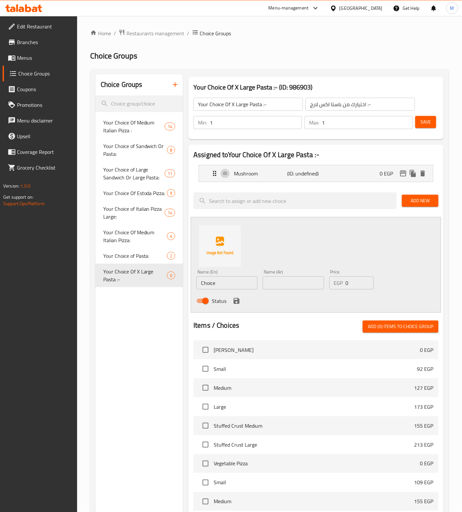
click at [227, 283] on input "Choice" at bounding box center [226, 282] width 61 height 13
type input "Vegetables"
click at [296, 282] on input "text" at bounding box center [293, 282] width 61 height 13
type input "خضروات"
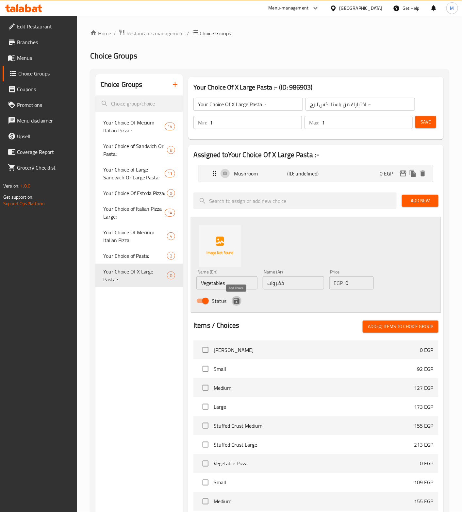
click at [236, 302] on icon "save" at bounding box center [237, 301] width 8 height 8
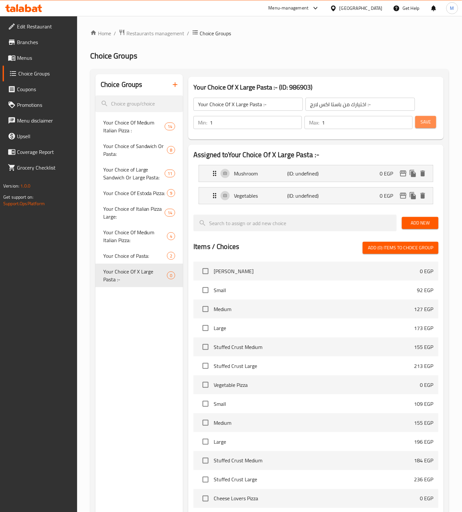
click at [427, 124] on span "Save" at bounding box center [426, 122] width 10 height 8
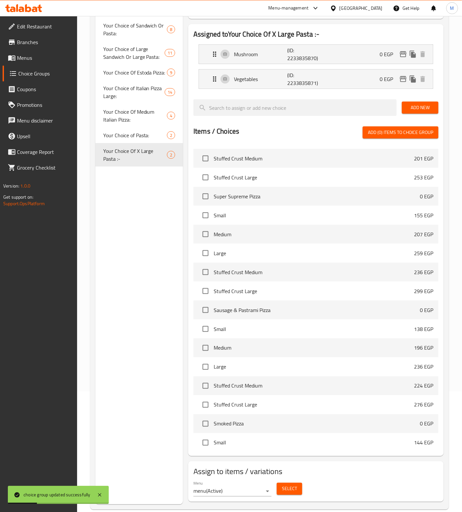
scroll to position [132, 0]
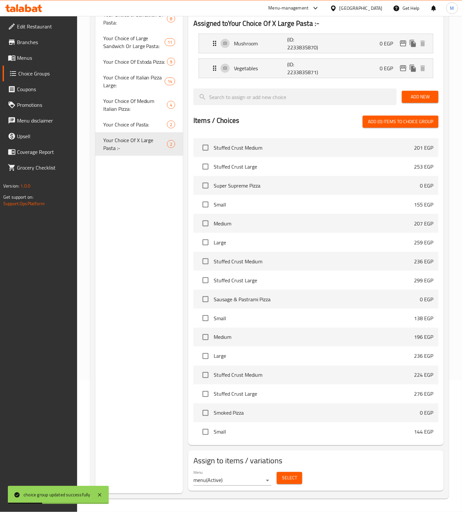
click at [266, 381] on body "choice group updated successfully ​ Menu-management Egypt Get Help M Edit Resta…" at bounding box center [231, 133] width 462 height 496
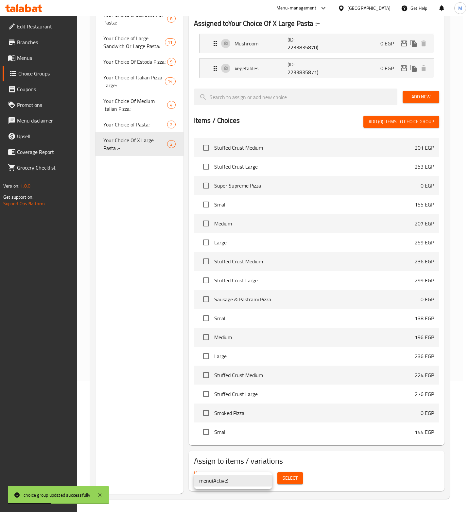
click at [230, 482] on li "menu ( Active )" at bounding box center [233, 481] width 78 height 12
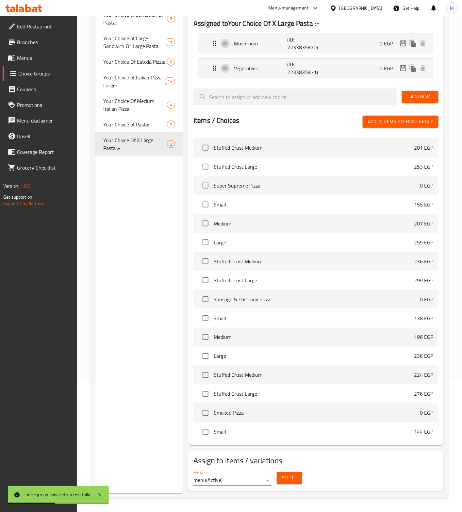
click at [286, 476] on span "Select" at bounding box center [289, 478] width 15 height 8
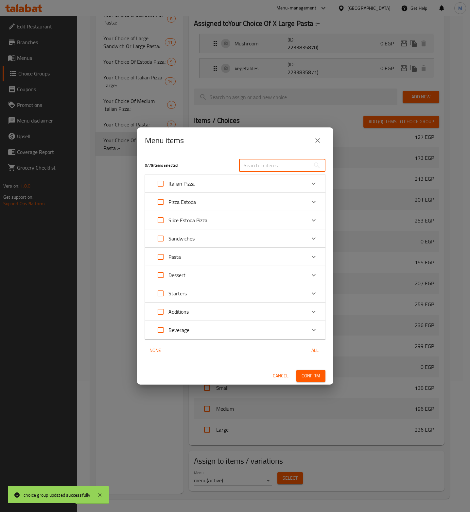
click at [275, 159] on input "text" at bounding box center [274, 165] width 71 height 13
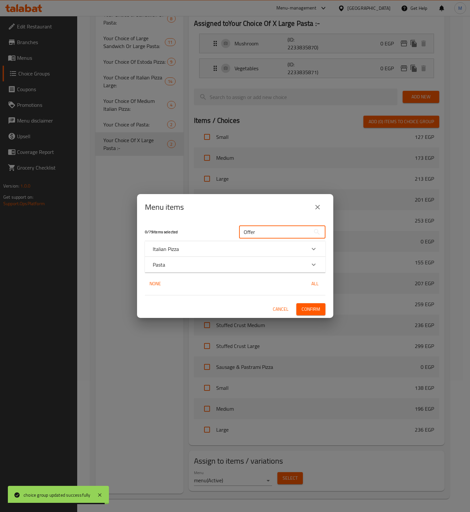
type input "Offer"
click at [307, 249] on div "Expand" at bounding box center [314, 249] width 16 height 16
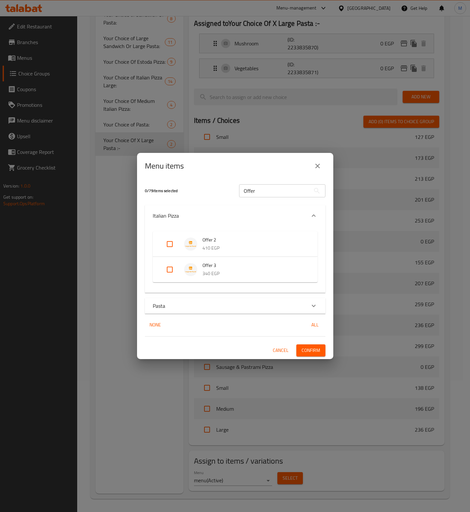
click at [270, 303] on div "Pasta" at bounding box center [229, 306] width 153 height 8
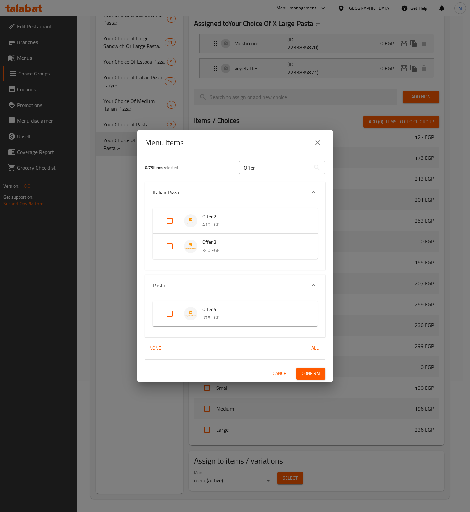
click at [164, 315] on input "Expand" at bounding box center [170, 314] width 16 height 16
checkbox input "true"
click at [305, 370] on span "Confirm" at bounding box center [310, 374] width 19 height 8
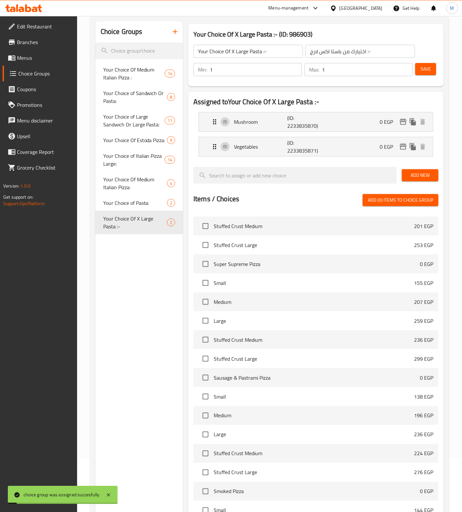
scroll to position [0, 0]
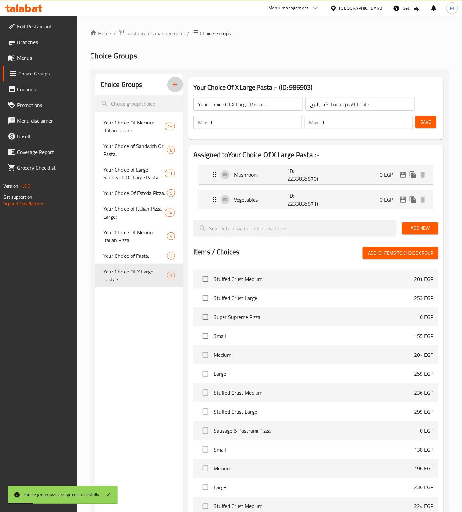
click at [174, 84] on icon "button" at bounding box center [175, 85] width 8 height 8
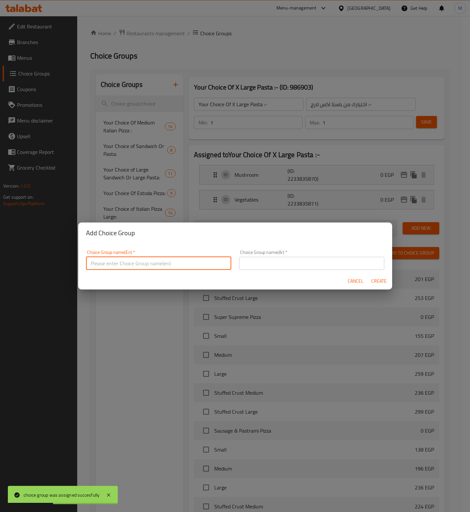
click at [124, 263] on input "text" at bounding box center [158, 263] width 145 height 13
type input "Your Choice Of Large Pasta :-"
click at [276, 265] on input "text" at bounding box center [311, 263] width 145 height 13
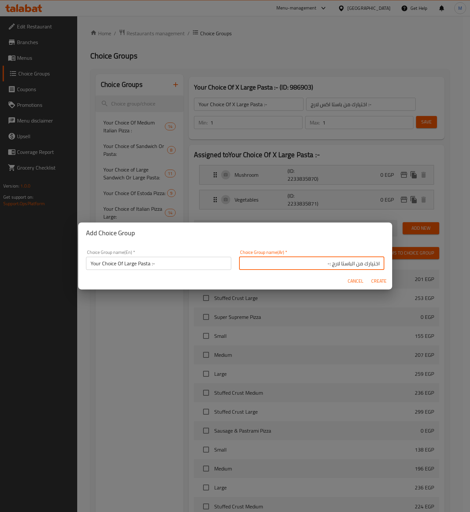
type input "اختيارك من الباستا لارج :-"
drag, startPoint x: 384, startPoint y: 285, endPoint x: 338, endPoint y: 286, distance: 46.7
click at [384, 285] on button "Create" at bounding box center [378, 281] width 21 height 12
type input "Your Choice Of Large Pasta :-"
type input "اختيارك من الباستا لارج :-"
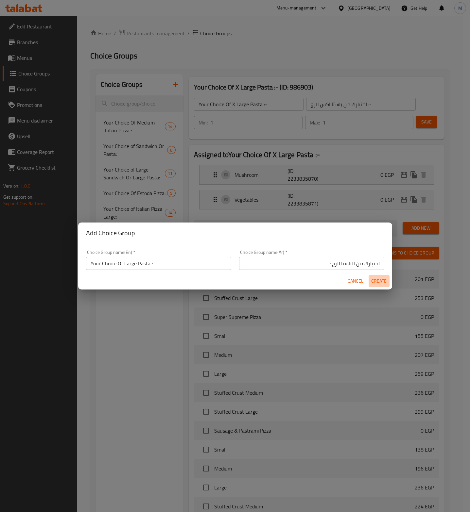
type input "0"
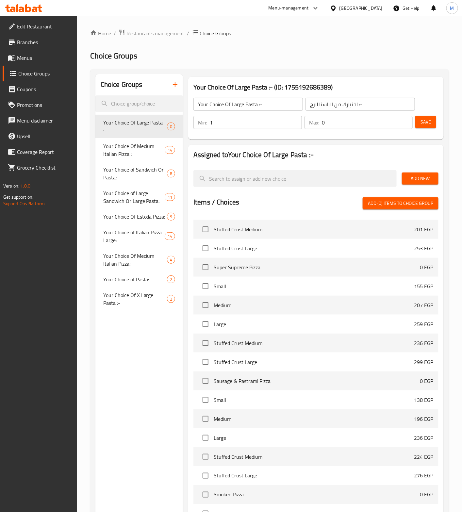
type input "1"
click at [294, 121] on input "1" at bounding box center [256, 122] width 92 height 13
type input "1"
click at [406, 118] on input "1" at bounding box center [367, 122] width 91 height 13
click at [428, 124] on span "Save" at bounding box center [426, 122] width 10 height 8
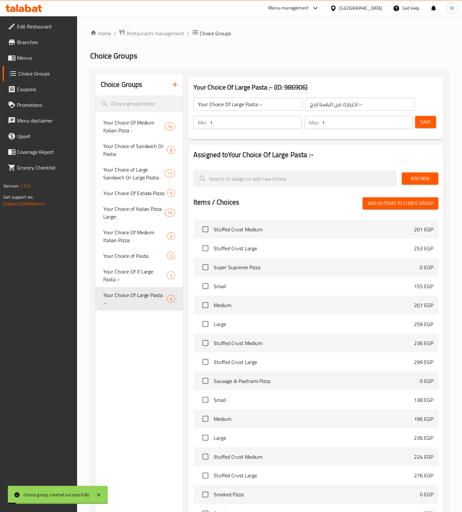
click at [434, 177] on button "Add New" at bounding box center [420, 179] width 37 height 12
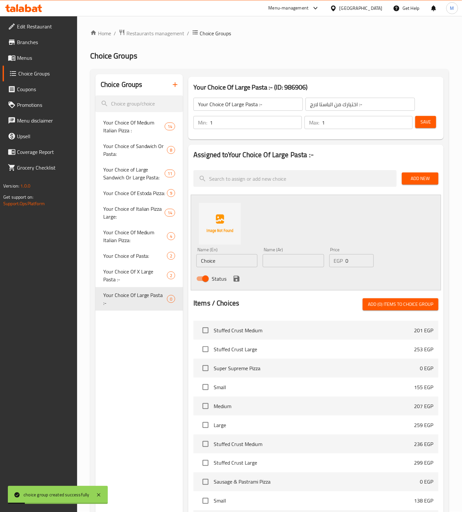
click at [224, 259] on input "Choice" at bounding box center [226, 260] width 61 height 13
type input "Mushroom"
click at [301, 259] on input "text" at bounding box center [293, 260] width 61 height 13
type input "مشروم"
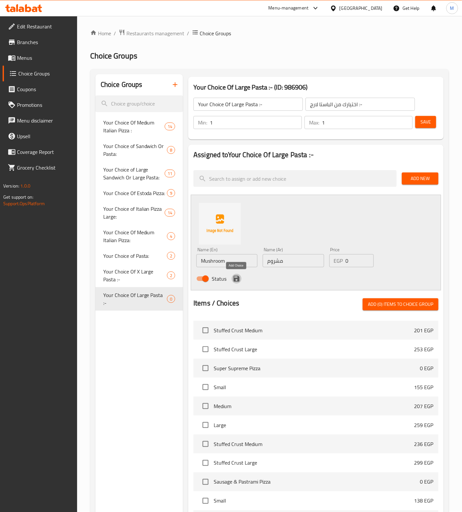
drag, startPoint x: 238, startPoint y: 278, endPoint x: 322, endPoint y: 242, distance: 90.8
click at [238, 277] on icon "save" at bounding box center [237, 279] width 6 height 6
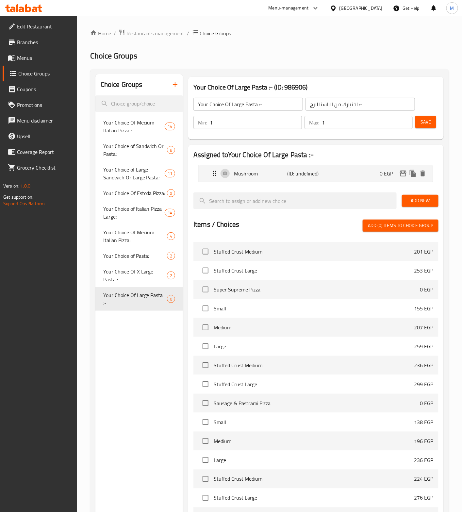
click at [425, 201] on span "Add New" at bounding box center [420, 201] width 26 height 8
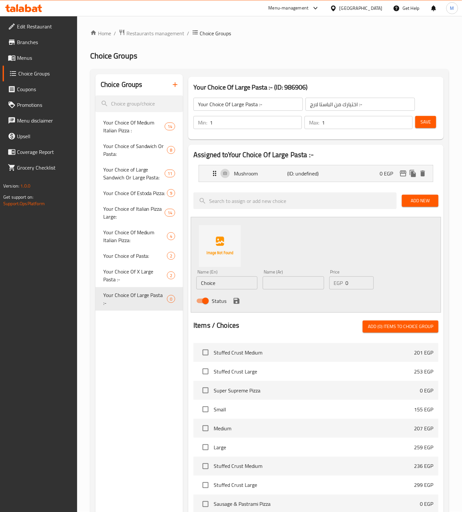
click at [231, 281] on input "Choice" at bounding box center [226, 282] width 61 height 13
type input "A"
type input "v"
type input "Vegetables"
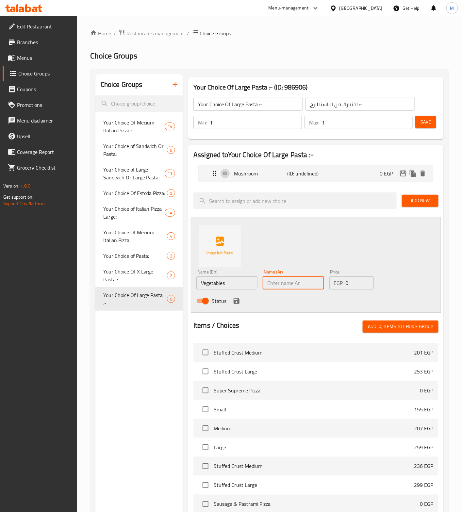
click at [298, 287] on input "text" at bounding box center [293, 282] width 61 height 13
type input "خضروات"
click at [236, 305] on icon "save" at bounding box center [237, 301] width 8 height 8
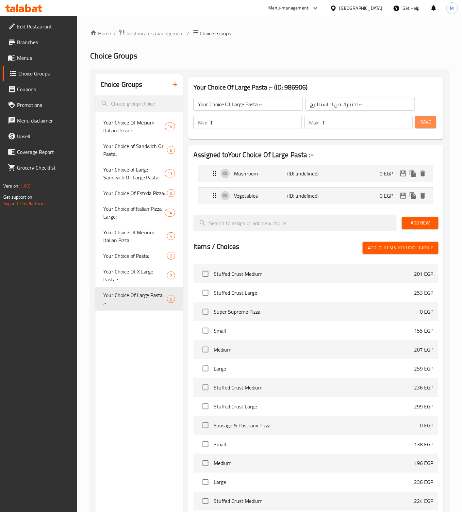
click at [424, 122] on span "Save" at bounding box center [426, 122] width 10 height 8
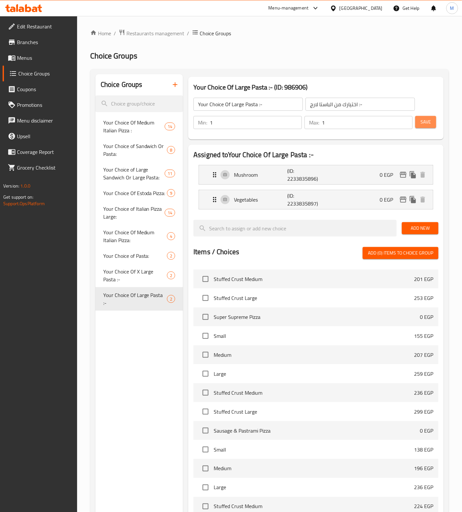
click at [433, 123] on button "Save" at bounding box center [425, 122] width 21 height 12
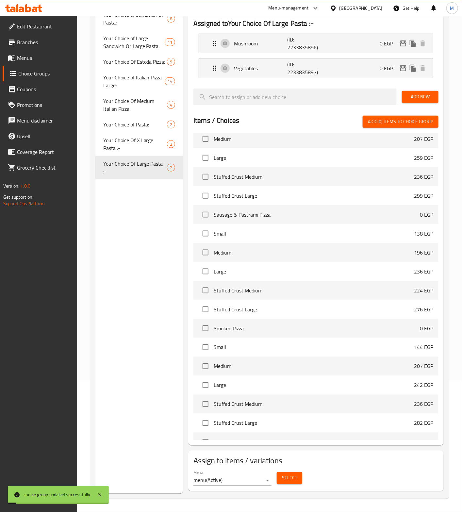
scroll to position [686, 0]
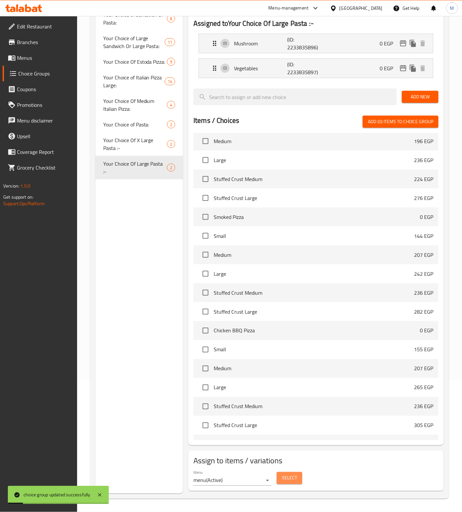
click at [288, 481] on span "Select" at bounding box center [289, 478] width 15 height 8
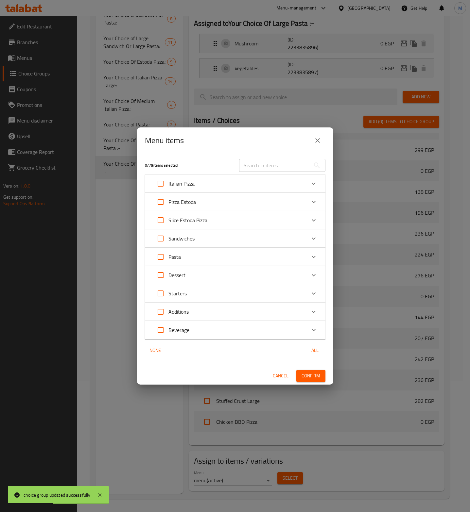
click at [275, 175] on div "Italian Pizza" at bounding box center [235, 184] width 180 height 18
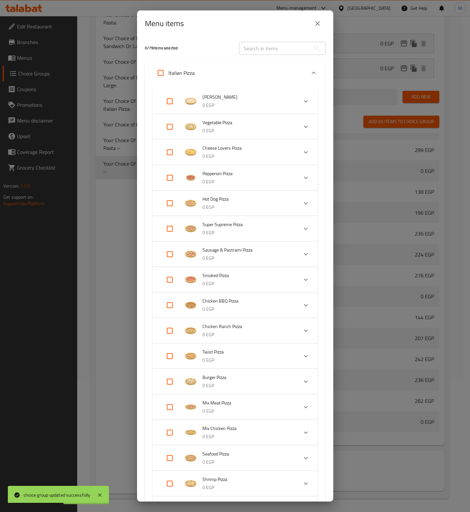
click at [278, 49] on input "text" at bounding box center [274, 48] width 71 height 13
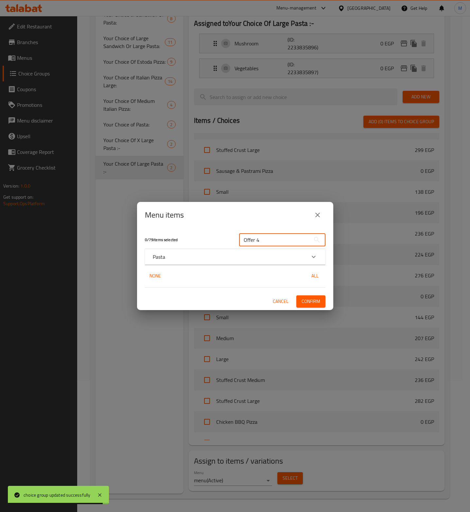
type input "Offer 4"
click at [307, 257] on div "Expand" at bounding box center [314, 257] width 16 height 16
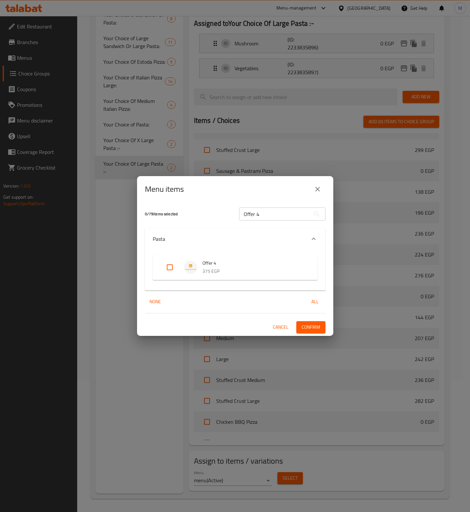
click at [169, 267] on input "Expand" at bounding box center [170, 267] width 16 height 16
checkbox input "true"
click at [317, 327] on span "Confirm" at bounding box center [310, 327] width 19 height 8
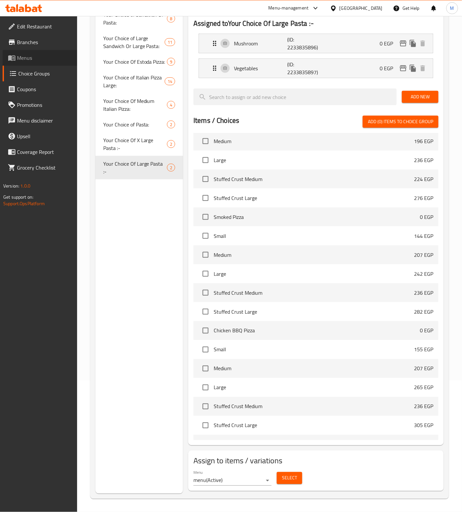
click at [35, 63] on link "Menus" at bounding box center [40, 58] width 75 height 16
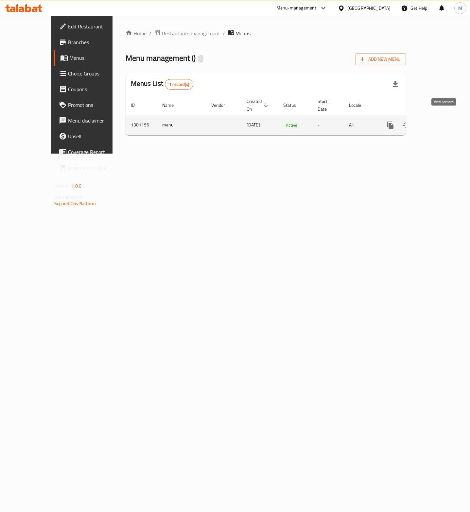
click at [441, 122] on icon "enhanced table" at bounding box center [437, 125] width 8 height 8
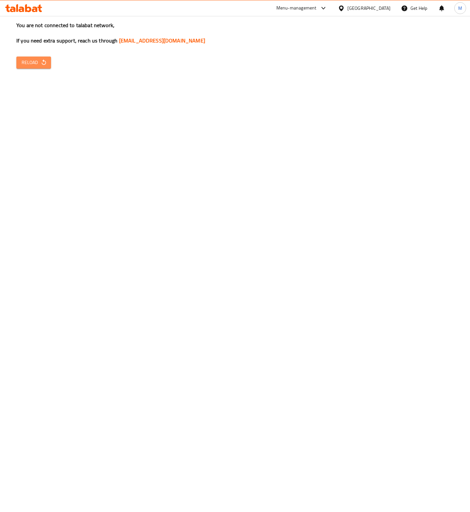
click at [25, 58] on span "Reload" at bounding box center [34, 62] width 24 height 8
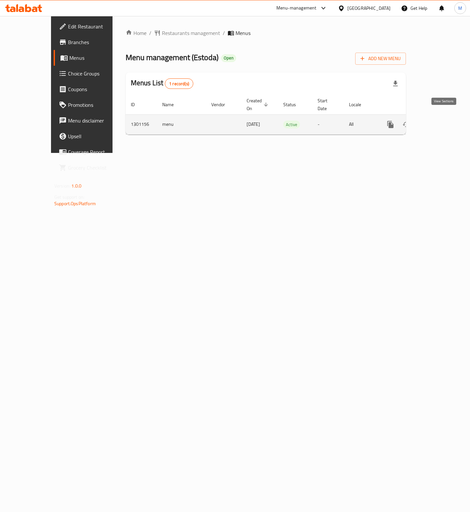
click at [440, 122] on icon "enhanced table" at bounding box center [437, 125] width 6 height 6
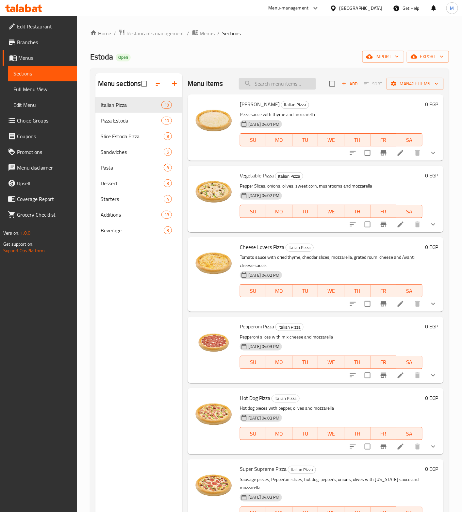
click at [277, 87] on input "search" at bounding box center [277, 83] width 77 height 11
type input "خ"
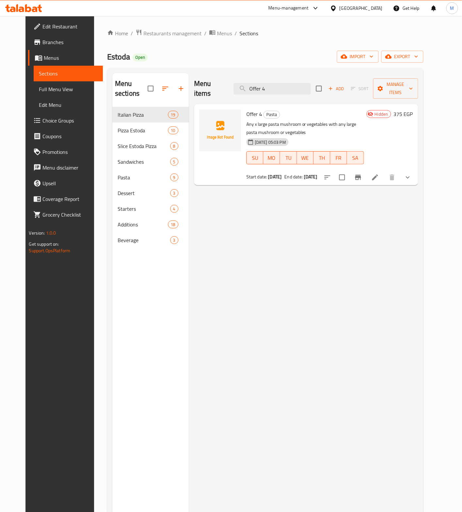
type input "Offer 4"
click at [247, 109] on span "Offer 4" at bounding box center [254, 114] width 16 height 10
copy h6 "Offer 4"
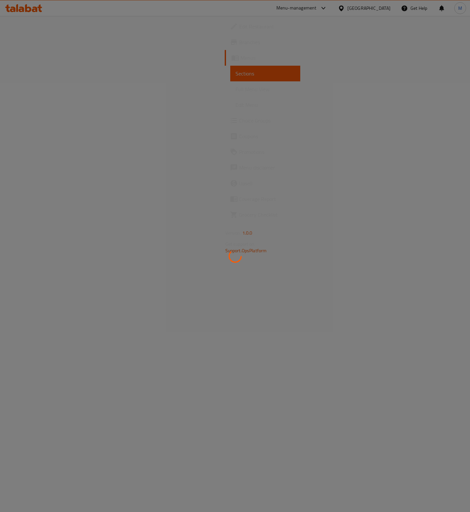
click at [20, 61] on div at bounding box center [235, 256] width 470 height 512
click at [34, 59] on div at bounding box center [235, 256] width 470 height 512
